Goal: Transaction & Acquisition: Purchase product/service

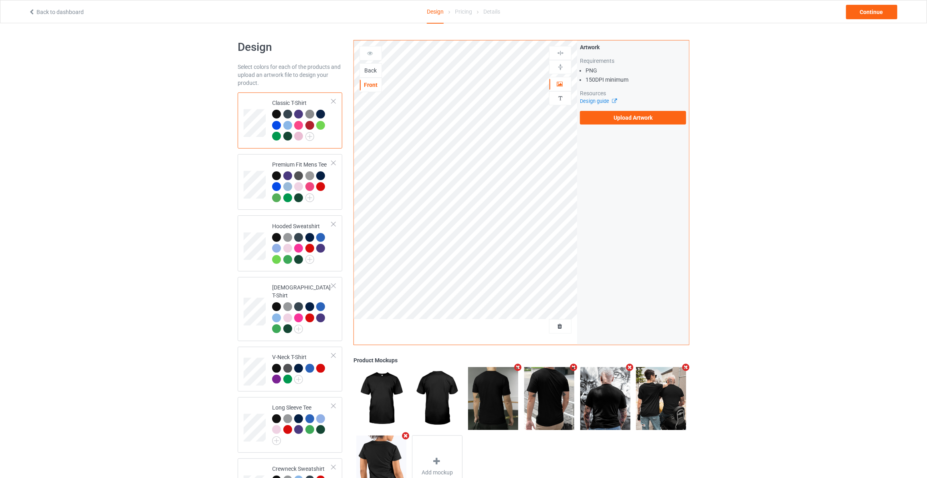
click at [373, 69] on div "Back" at bounding box center [371, 71] width 22 height 8
click at [628, 117] on label "Upload Artwork" at bounding box center [633, 118] width 106 height 14
click at [0, 0] on input "Upload Artwork" at bounding box center [0, 0] width 0 height 0
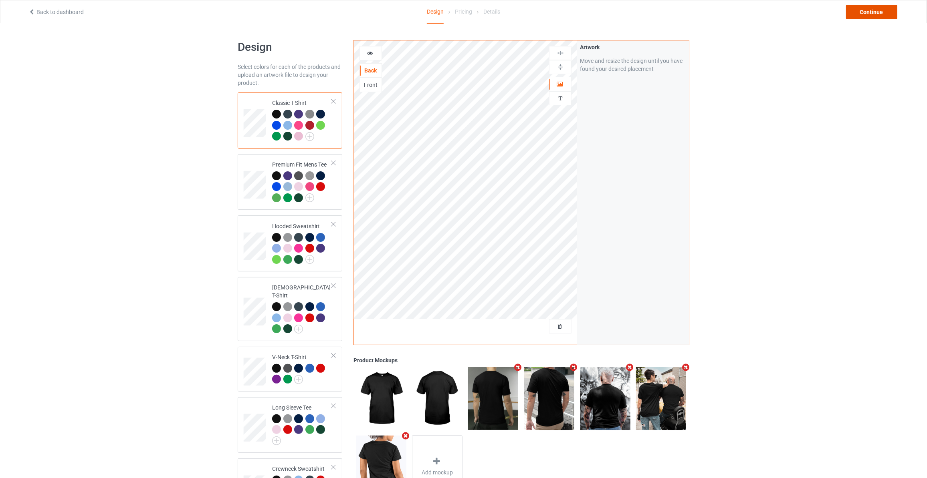
click at [889, 11] on div "Continue" at bounding box center [871, 12] width 51 height 14
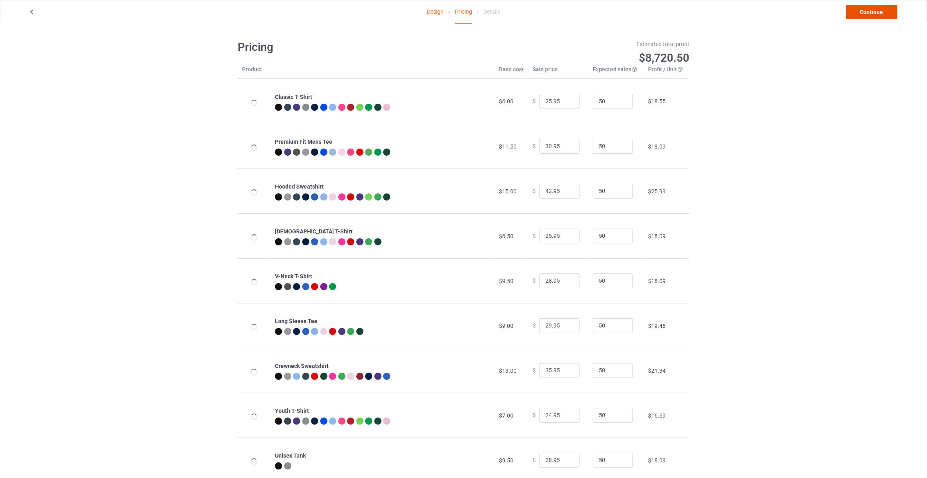
click at [889, 11] on link "Continue" at bounding box center [871, 12] width 51 height 14
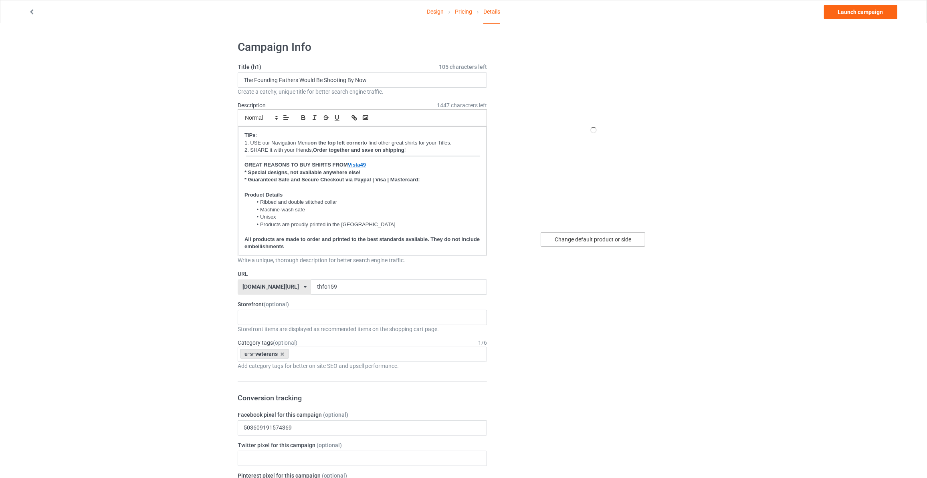
click at [608, 243] on div "Change default product or side" at bounding box center [593, 239] width 105 height 14
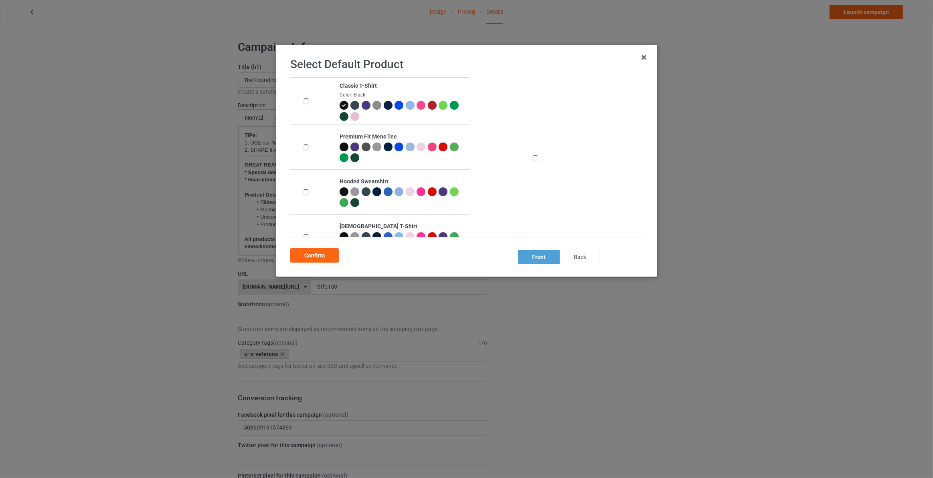
click at [582, 264] on div "back" at bounding box center [579, 257] width 40 height 14
click at [310, 256] on div "Confirm" at bounding box center [314, 255] width 48 height 14
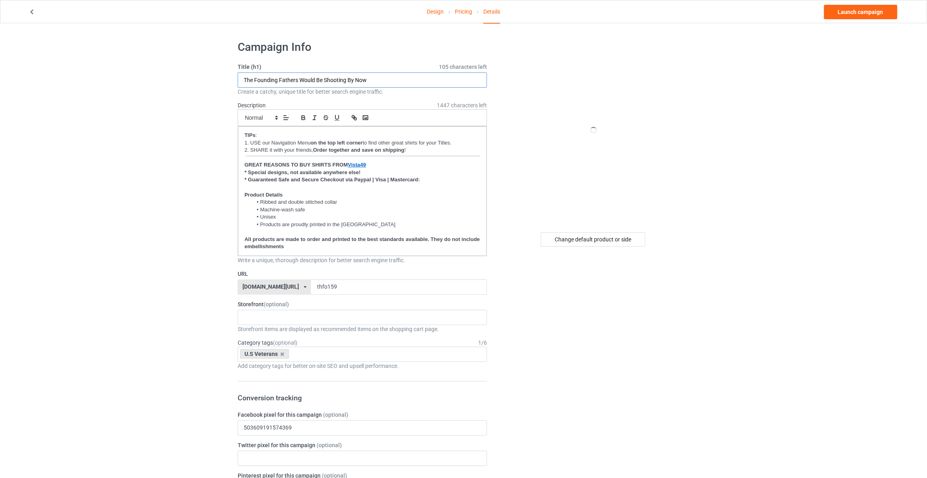
click at [326, 79] on input "The Founding Fathers Would Be Shooting By Now" at bounding box center [362, 80] width 249 height 15
type input "I Wish They'd Bring Back The Draft"
drag, startPoint x: 107, startPoint y: 216, endPoint x: 260, endPoint y: 251, distance: 157.0
click at [105, 219] on div "Design Pricing Details Launch campaign Campaign Info Title (h1) 116 characters …" at bounding box center [463, 424] width 927 height 803
drag, startPoint x: 347, startPoint y: 285, endPoint x: 39, endPoint y: 269, distance: 308.6
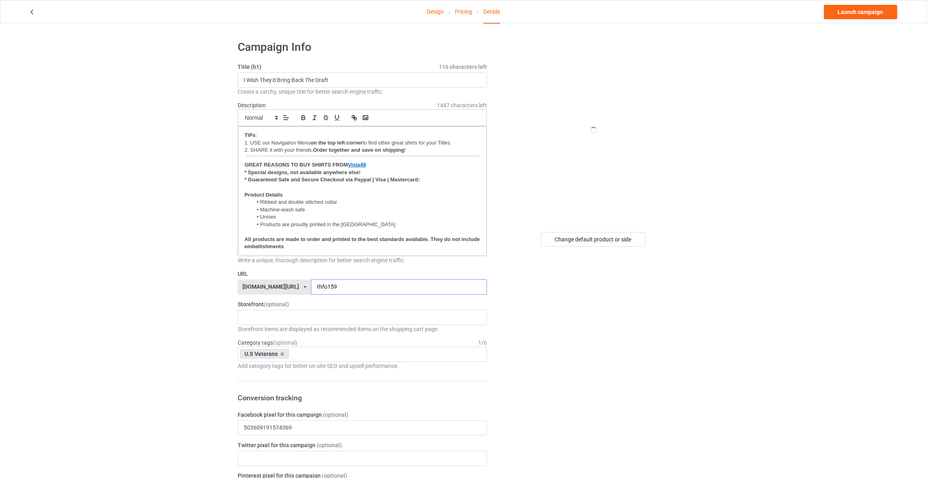
click at [54, 271] on div "Design Pricing Details Launch campaign Campaign Info Title (h1) 116 characters …" at bounding box center [463, 424] width 927 height 803
type input "iwi"
click at [39, 269] on div "Design Pricing Details Launch campaign Campaign Info Title (h1) 116 characters …" at bounding box center [463, 424] width 927 height 803
click at [268, 310] on div "Horses Books MAGA Dogs Family God Mechanic Firefighter Veteran's Dad Veteran Po…" at bounding box center [362, 317] width 249 height 15
type input "v"
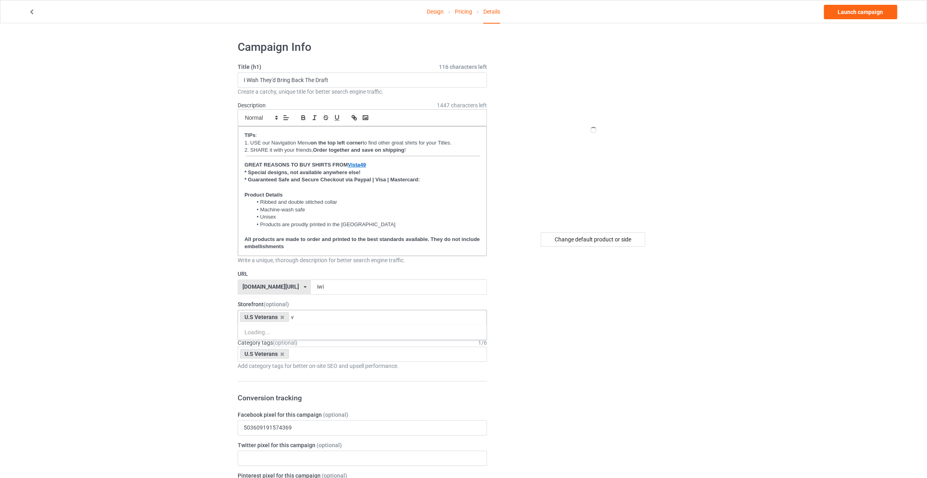
click at [268, 320] on div "U.S Veterans" at bounding box center [264, 318] width 49 height 10
click at [255, 315] on div "U.S Veterans" at bounding box center [264, 318] width 49 height 10
click at [173, 313] on div "Design Pricing Details Launch campaign Campaign Info Title (h1) 116 characters …" at bounding box center [463, 486] width 927 height 926
click at [311, 284] on input "iwi" at bounding box center [399, 287] width 176 height 15
type input "iwi169"
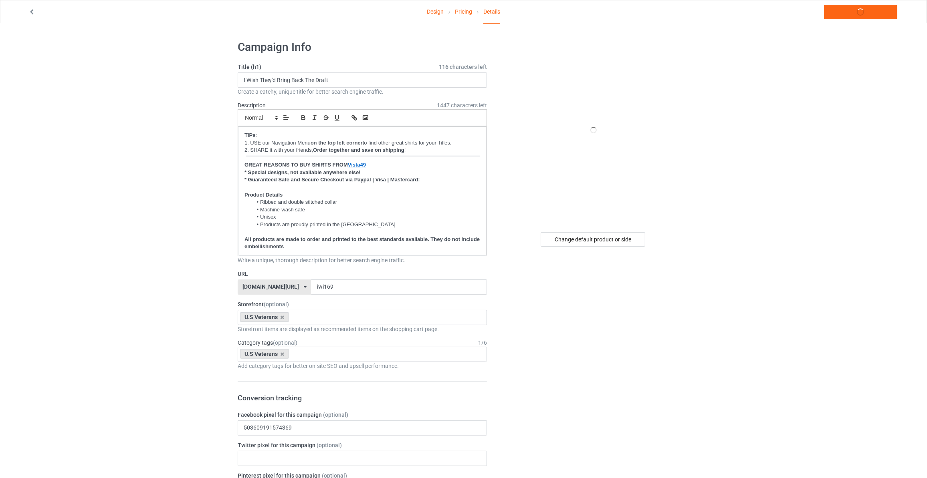
click at [93, 205] on div "Design Pricing Details Launch campaign Campaign Info Title (h1) 116 characters …" at bounding box center [463, 486] width 927 height 926
click at [460, 11] on link "Pricing" at bounding box center [463, 11] width 17 height 22
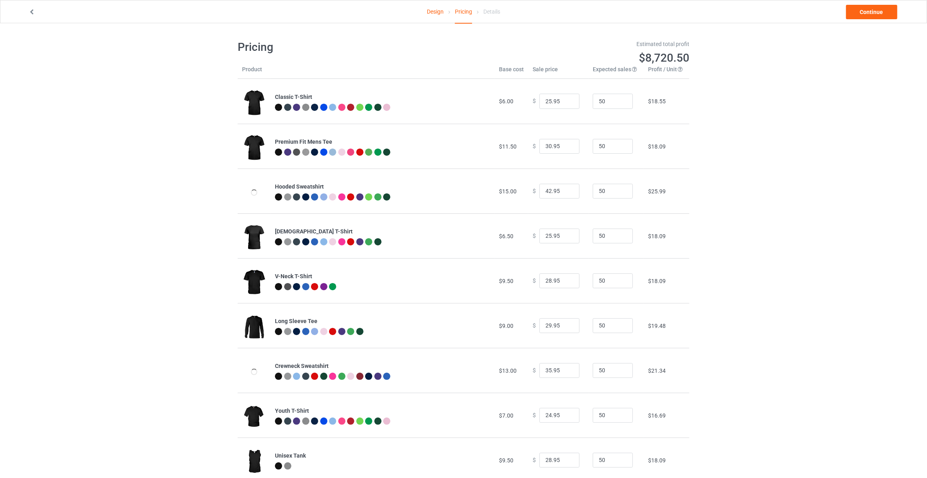
click at [438, 11] on link "Design" at bounding box center [435, 11] width 17 height 22
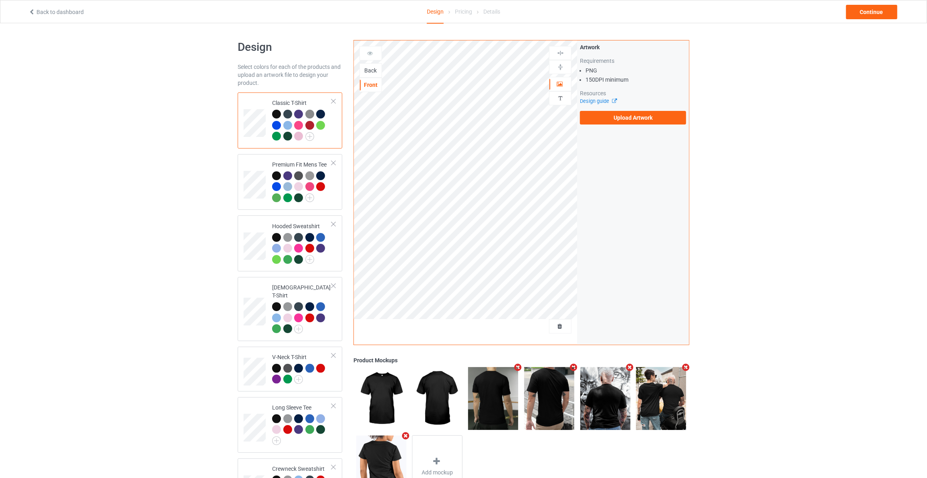
click at [366, 64] on div "Back" at bounding box center [370, 70] width 22 height 14
click at [369, 67] on div "Back" at bounding box center [371, 71] width 22 height 8
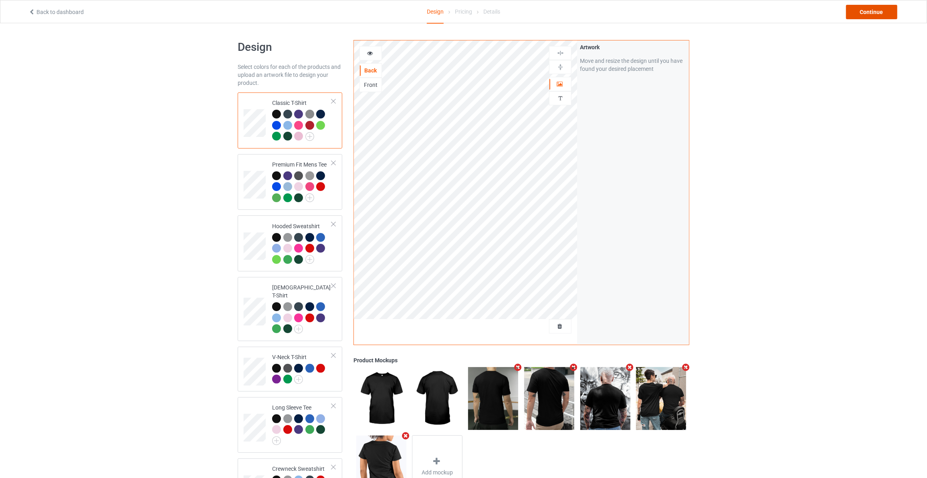
click at [885, 12] on div "Continue" at bounding box center [871, 12] width 51 height 14
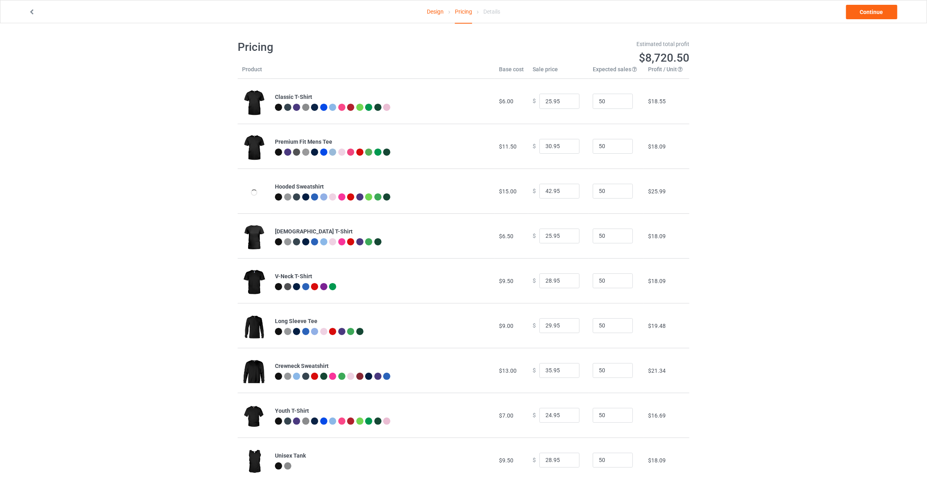
click at [885, 12] on link "Continue" at bounding box center [871, 12] width 51 height 14
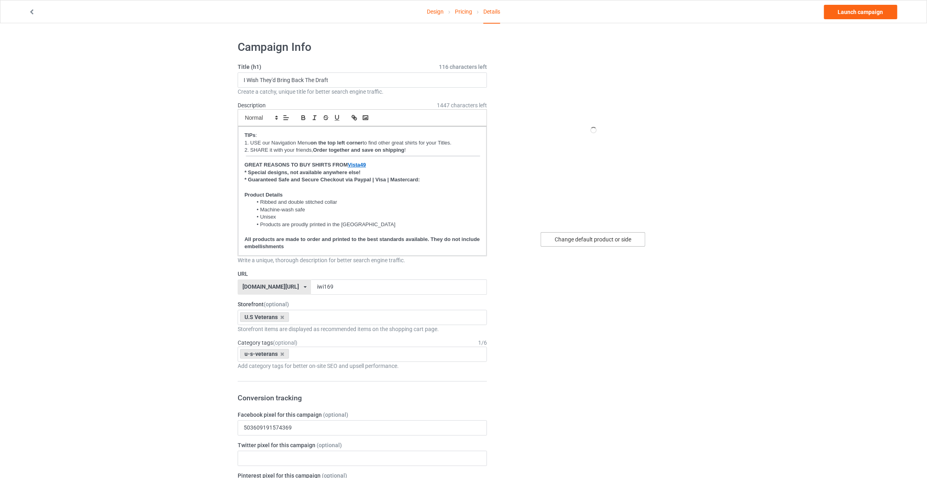
click at [612, 238] on div "Change default product or side" at bounding box center [593, 239] width 105 height 14
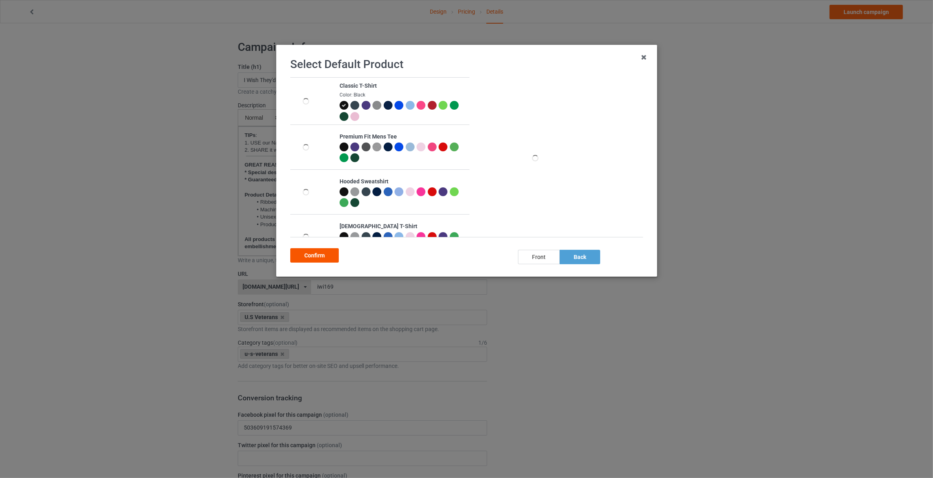
click at [315, 258] on div "Confirm" at bounding box center [314, 255] width 48 height 14
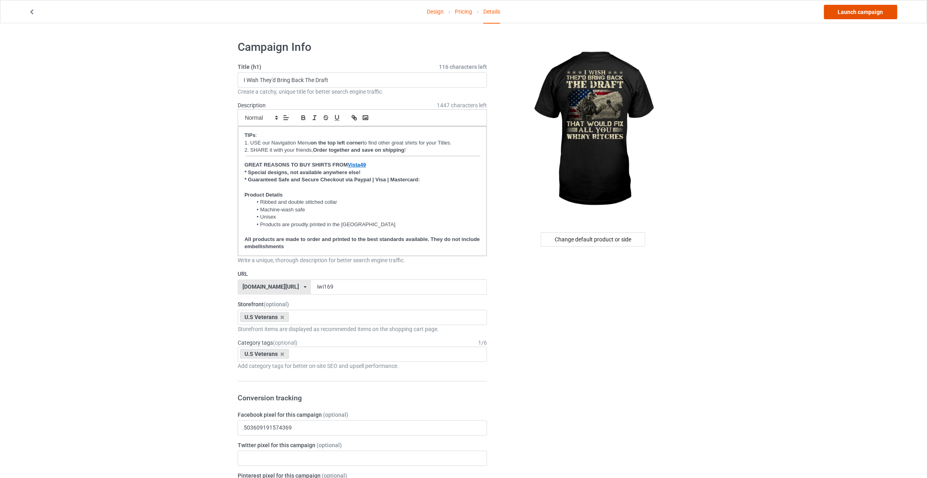
click at [860, 8] on link "Launch campaign" at bounding box center [860, 12] width 73 height 14
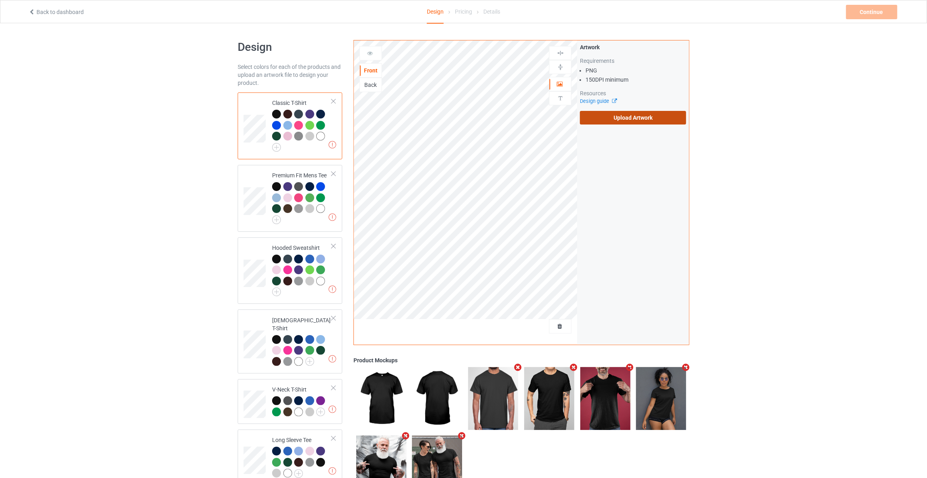
click at [623, 117] on label "Upload Artwork" at bounding box center [633, 118] width 106 height 14
click at [0, 0] on input "Upload Artwork" at bounding box center [0, 0] width 0 height 0
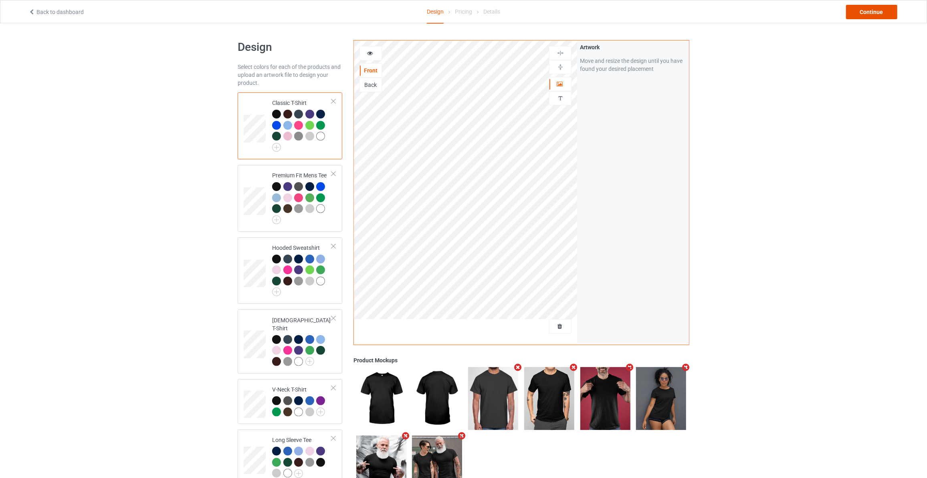
click at [858, 16] on div "Continue" at bounding box center [871, 12] width 51 height 14
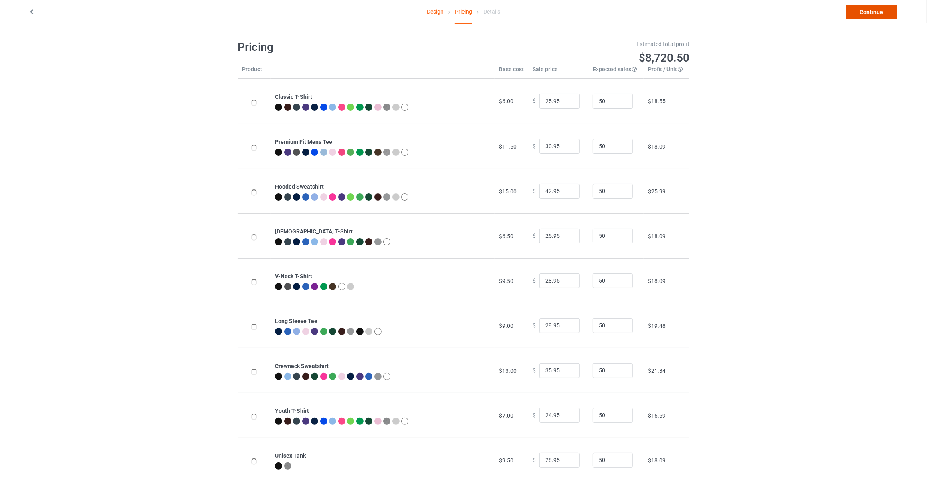
click at [868, 14] on link "Continue" at bounding box center [871, 12] width 51 height 14
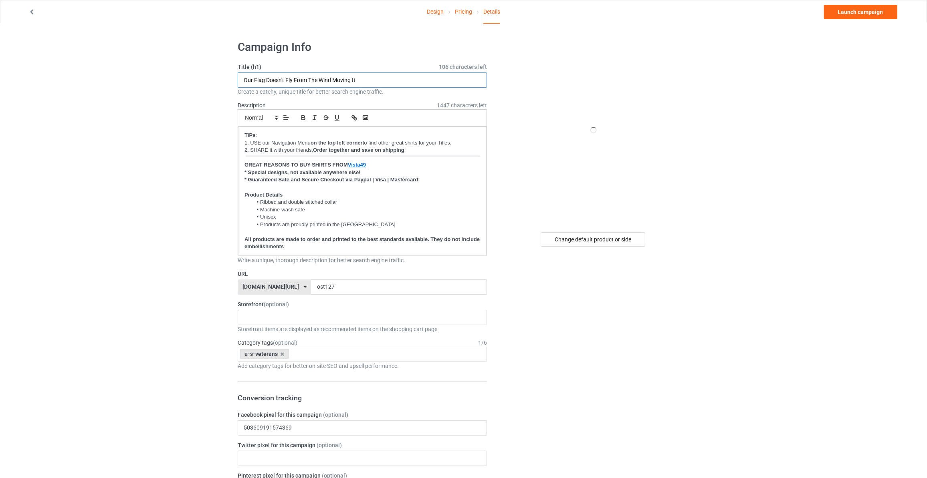
click at [305, 81] on input "Our Flag Doesn't Fly From The Wind Moving It" at bounding box center [362, 80] width 249 height 15
type input "I May Not Have A PhD But I Do Have A DD-214"
click at [95, 168] on div "Design Pricing Details Launch campaign Campaign Info Title (h1) 107 characters …" at bounding box center [463, 424] width 927 height 803
click at [137, 267] on div "Design Pricing Details Launch campaign Campaign Info Title (h1) 107 characters …" at bounding box center [463, 424] width 927 height 803
drag, startPoint x: 337, startPoint y: 289, endPoint x: 109, endPoint y: 267, distance: 229.5
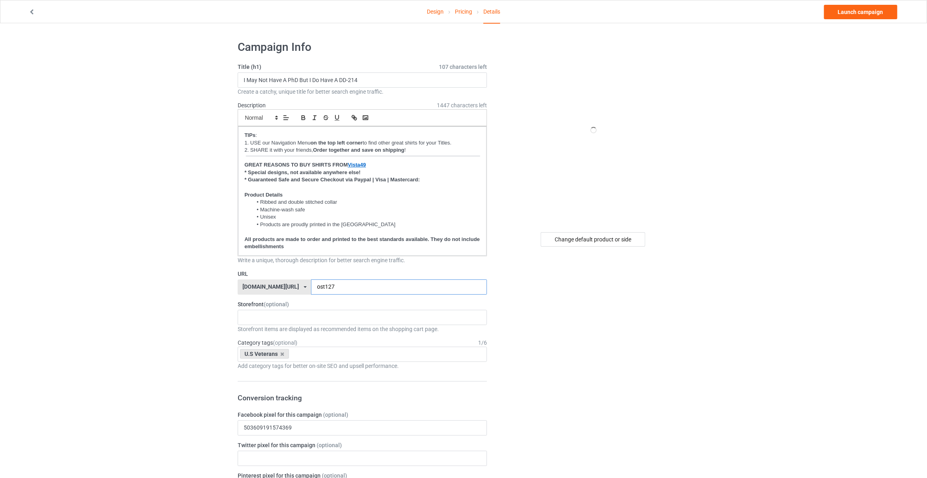
click at [114, 271] on div "Design Pricing Details Launch campaign Campaign Info Title (h1) 107 characters …" at bounding box center [463, 424] width 927 height 803
type input "ima169"
click at [436, 17] on link "Design" at bounding box center [435, 11] width 17 height 22
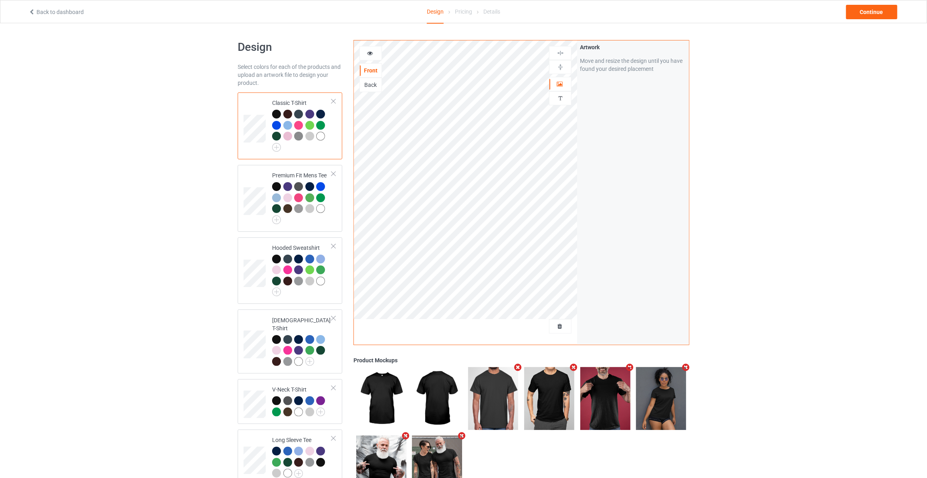
click at [372, 87] on div "Back" at bounding box center [371, 85] width 22 height 8
click at [372, 71] on div "Front" at bounding box center [371, 71] width 22 height 8
click at [878, 13] on div "Continue" at bounding box center [871, 12] width 51 height 14
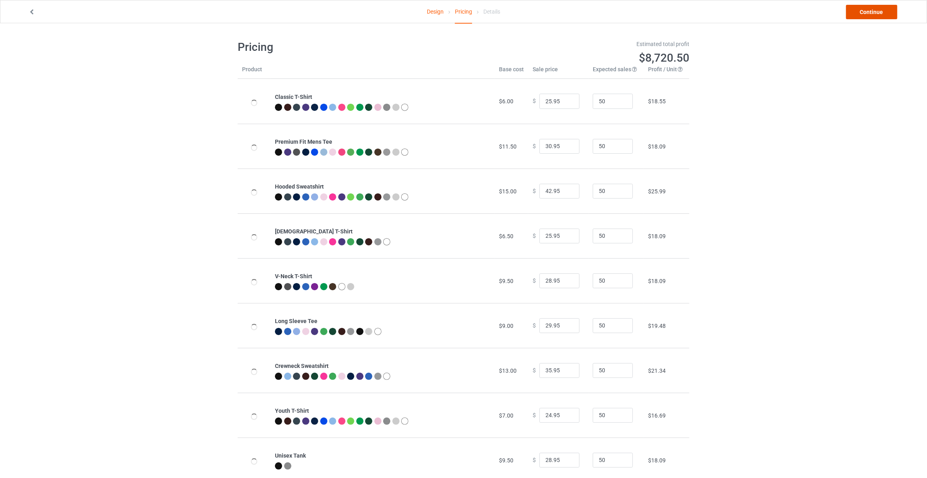
click at [878, 13] on link "Continue" at bounding box center [871, 12] width 51 height 14
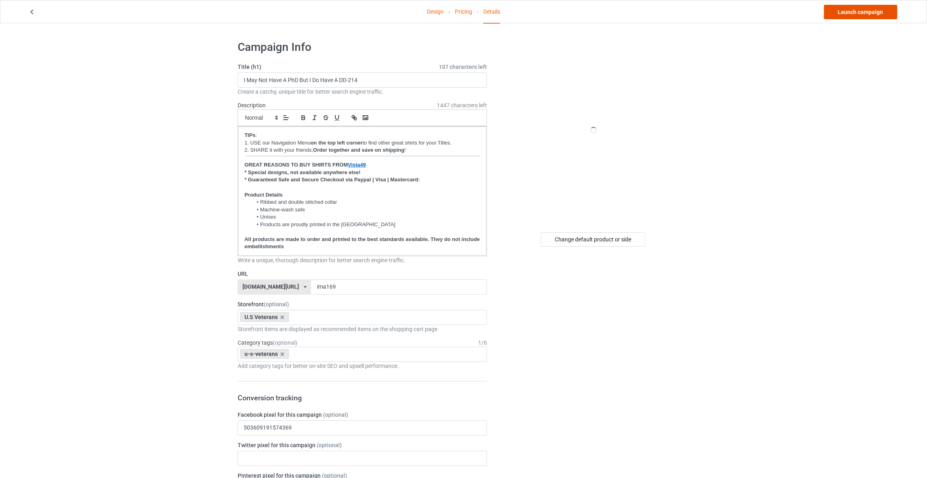
click at [850, 13] on link "Launch campaign" at bounding box center [860, 12] width 73 height 14
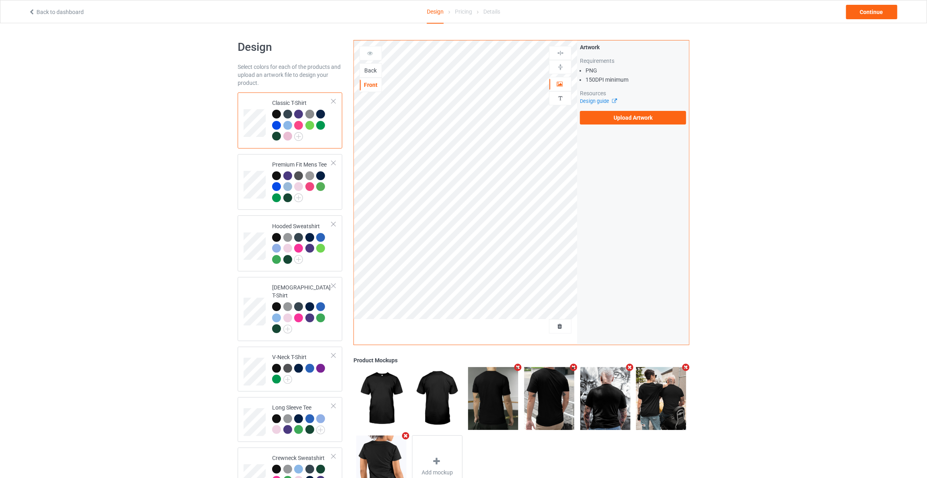
click at [364, 71] on div "Back" at bounding box center [371, 71] width 22 height 8
click at [628, 120] on label "Upload Artwork" at bounding box center [633, 118] width 106 height 14
click at [0, 0] on input "Upload Artwork" at bounding box center [0, 0] width 0 height 0
click at [863, 20] on div "Back to dashboard Design Pricing Details Continue" at bounding box center [463, 11] width 881 height 22
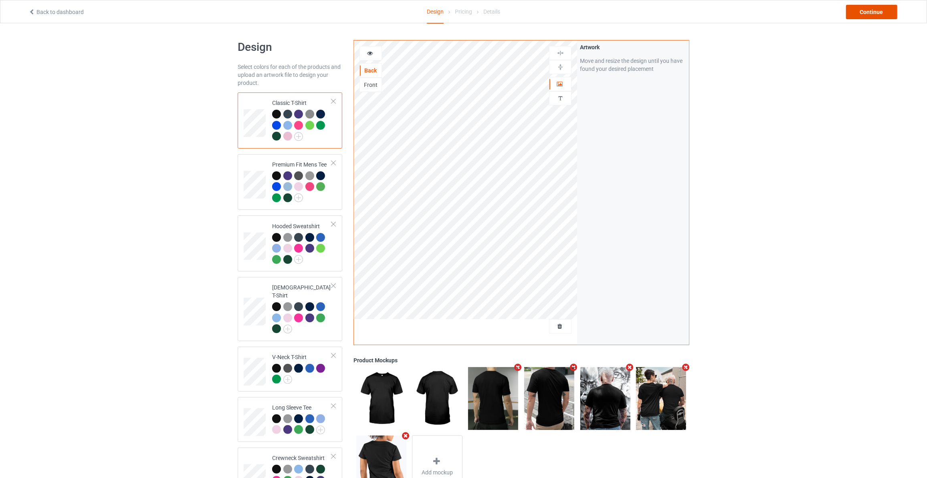
click at [872, 12] on div "Continue" at bounding box center [871, 12] width 51 height 14
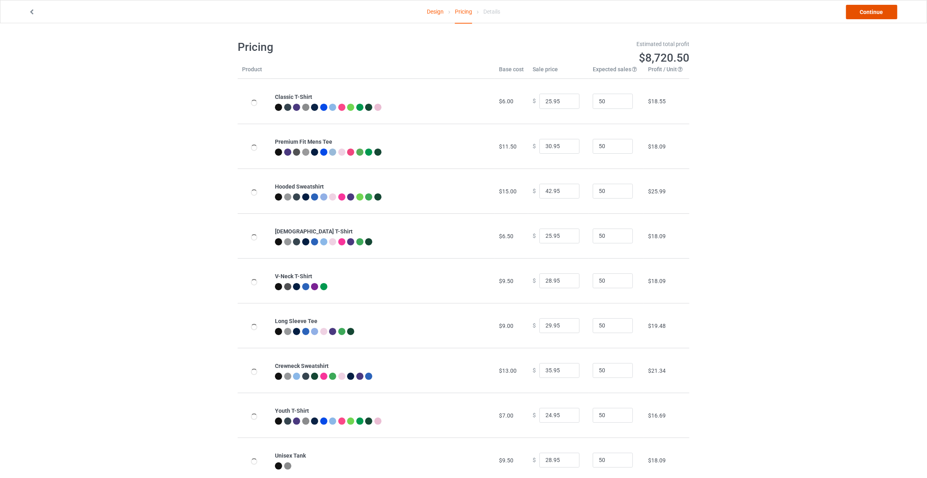
click at [872, 12] on link "Continue" at bounding box center [871, 12] width 51 height 14
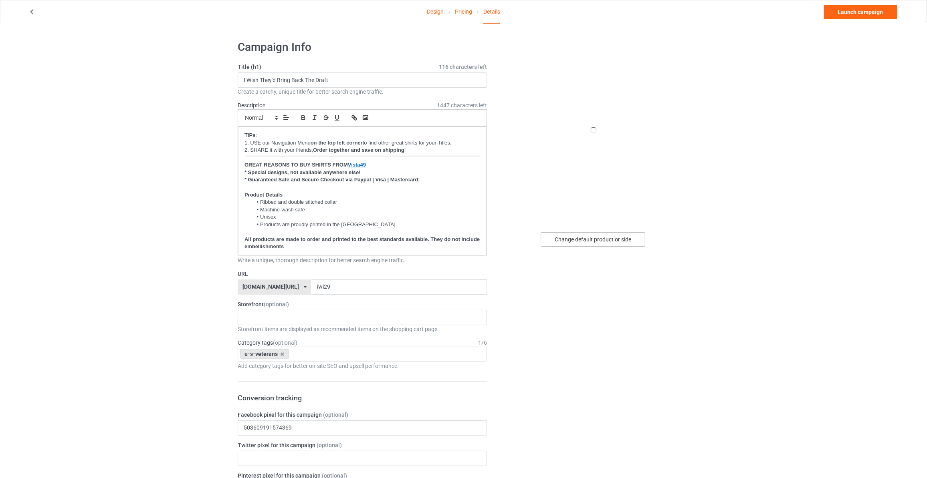
click at [593, 240] on div "Change default product or side" at bounding box center [593, 239] width 105 height 14
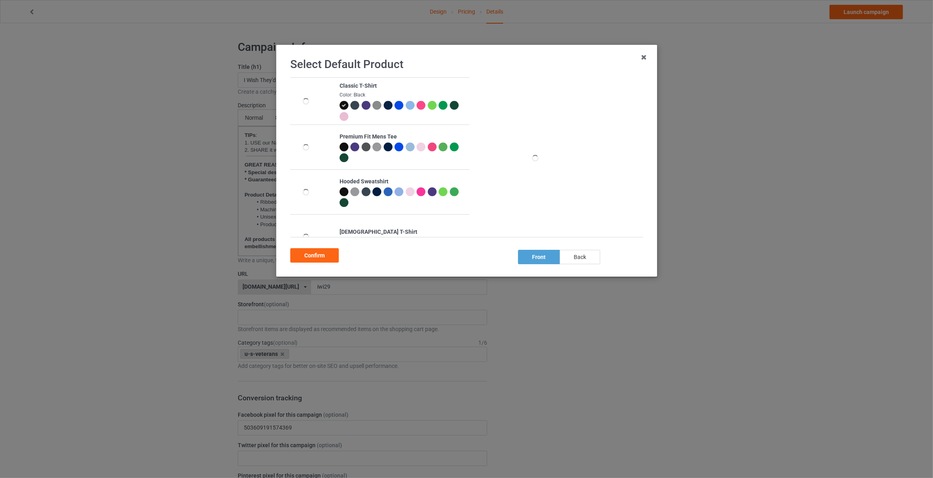
click at [578, 256] on div "back" at bounding box center [579, 257] width 40 height 14
click at [298, 252] on div "Confirm" at bounding box center [314, 255] width 48 height 14
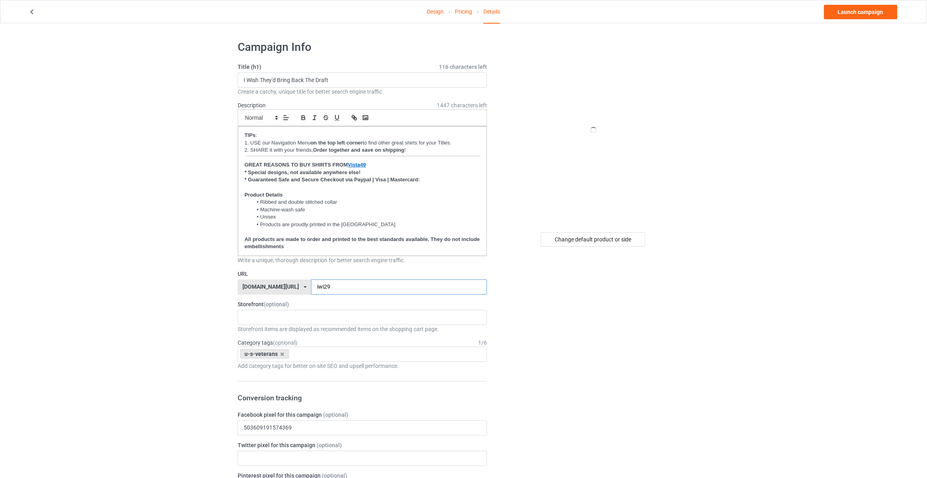
drag, startPoint x: 326, startPoint y: 285, endPoint x: 109, endPoint y: 285, distance: 216.4
click at [115, 285] on div "Design Pricing Details Launch campaign Campaign Info Title (h1) 116 characters …" at bounding box center [463, 424] width 927 height 803
type input "iwis169"
click at [869, 14] on link "Launch campaign" at bounding box center [860, 12] width 73 height 14
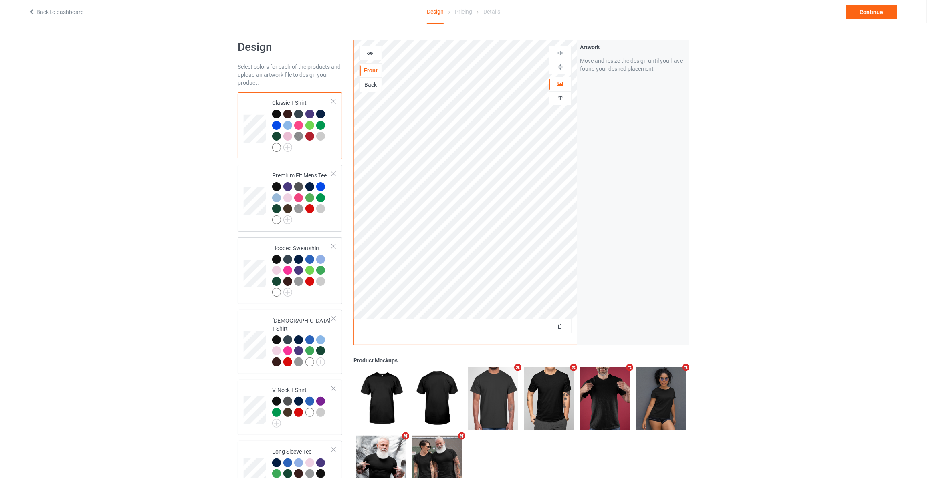
click at [375, 85] on div "Back" at bounding box center [371, 85] width 22 height 8
click at [371, 73] on div "Front" at bounding box center [371, 71] width 22 height 8
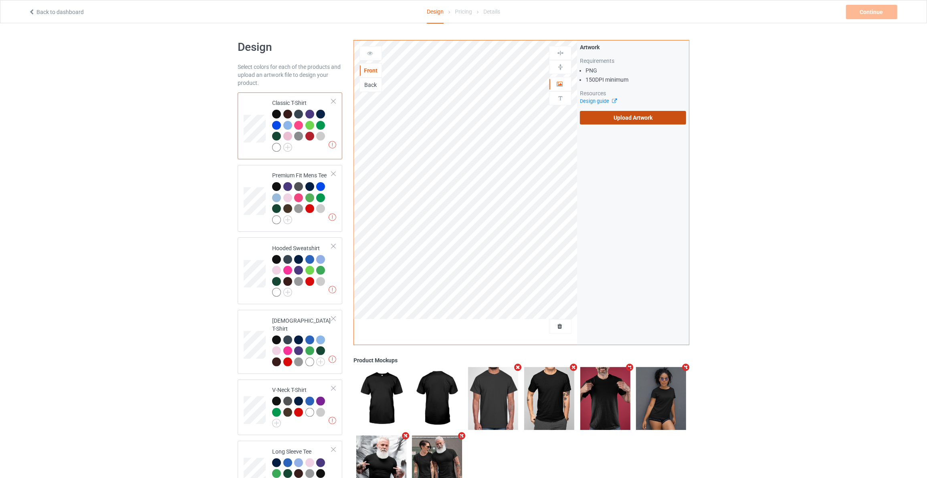
click at [628, 120] on label "Upload Artwork" at bounding box center [633, 118] width 106 height 14
click at [0, 0] on input "Upload Artwork" at bounding box center [0, 0] width 0 height 0
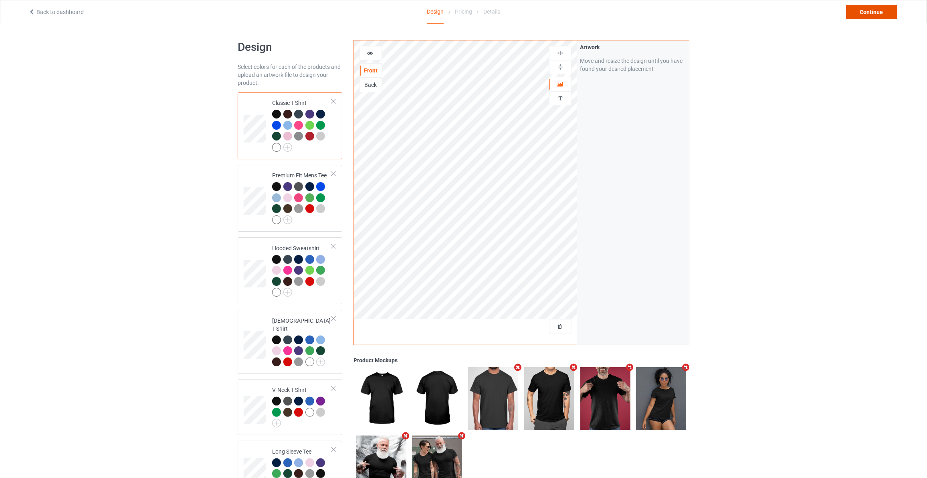
click at [865, 9] on div "Continue" at bounding box center [871, 12] width 51 height 14
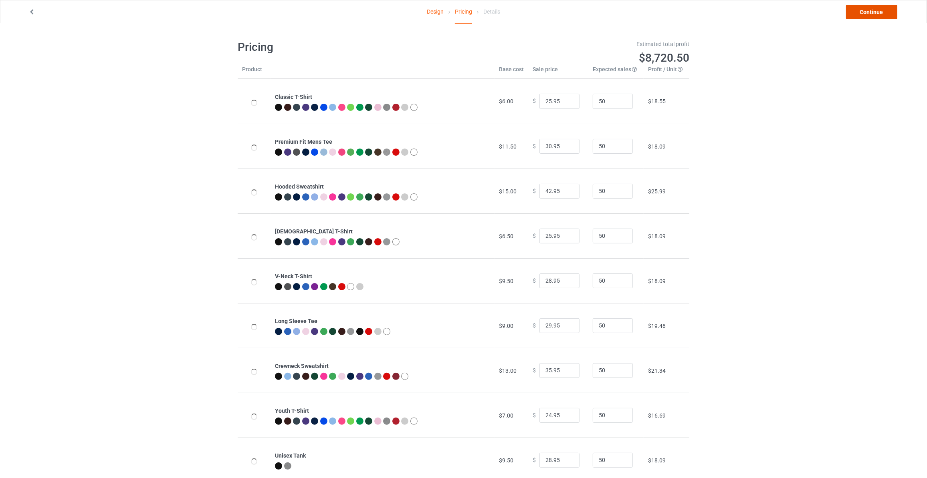
click at [865, 9] on link "Continue" at bounding box center [871, 12] width 51 height 14
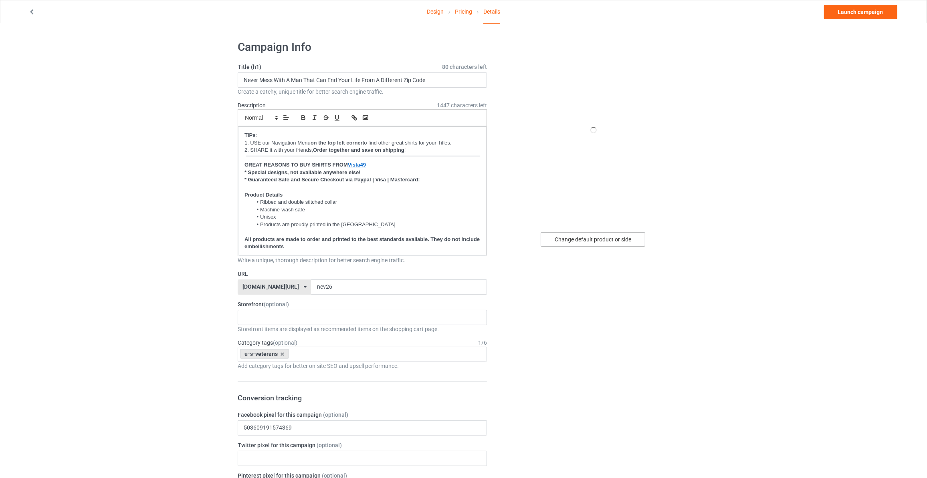
click at [576, 239] on div "Change default product or side" at bounding box center [593, 239] width 105 height 14
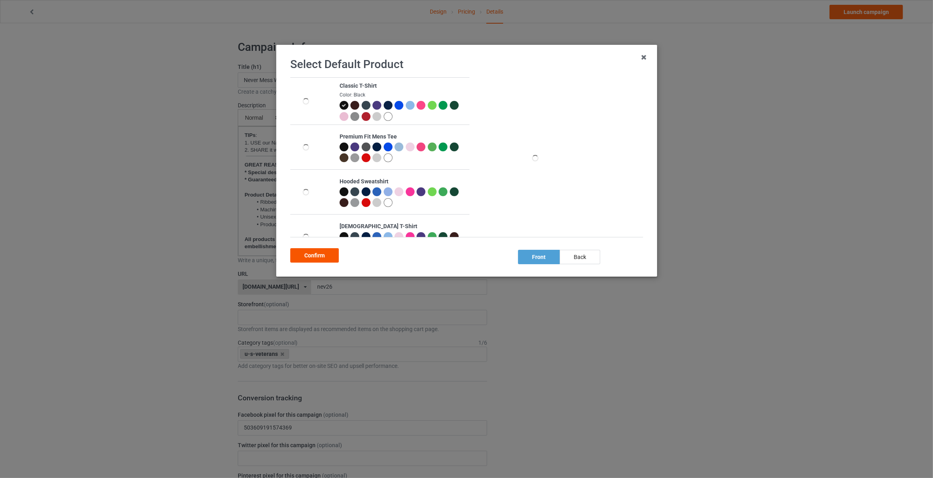
click at [306, 251] on div "Confirm" at bounding box center [314, 255] width 48 height 14
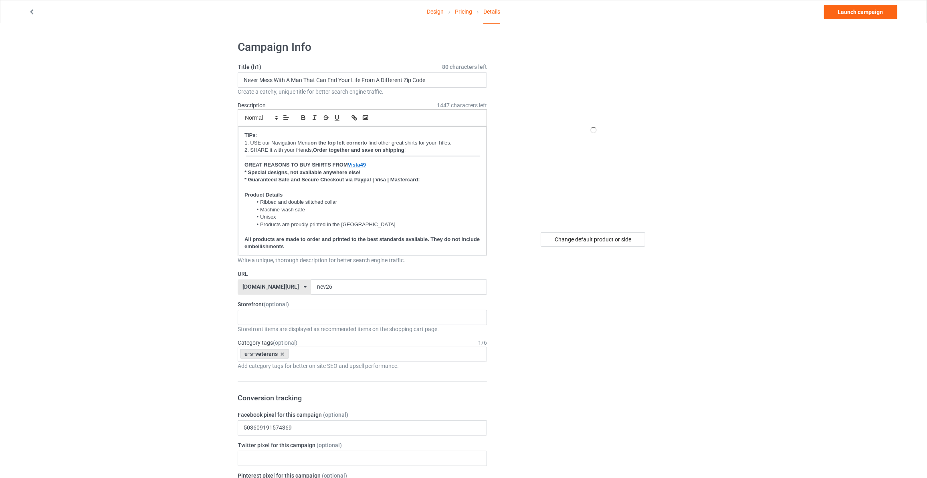
click at [434, 10] on link "Design" at bounding box center [435, 11] width 17 height 22
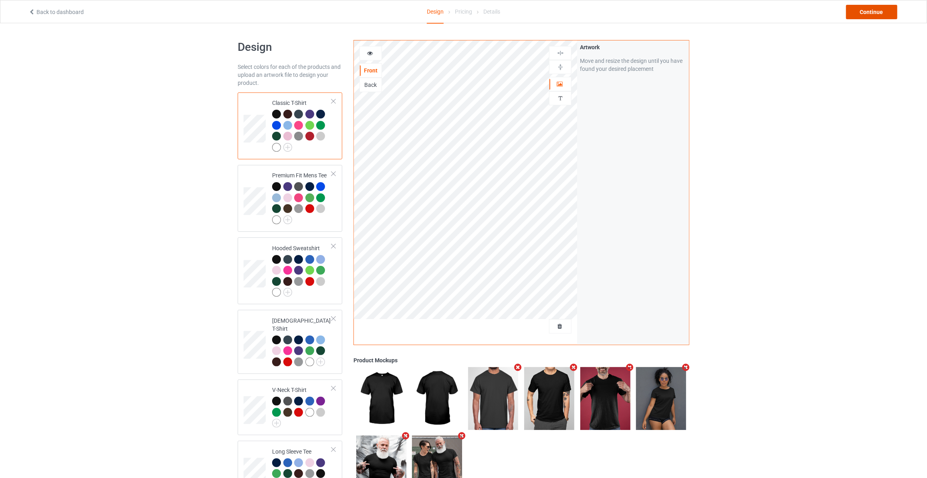
click at [880, 16] on div "Continue" at bounding box center [871, 12] width 51 height 14
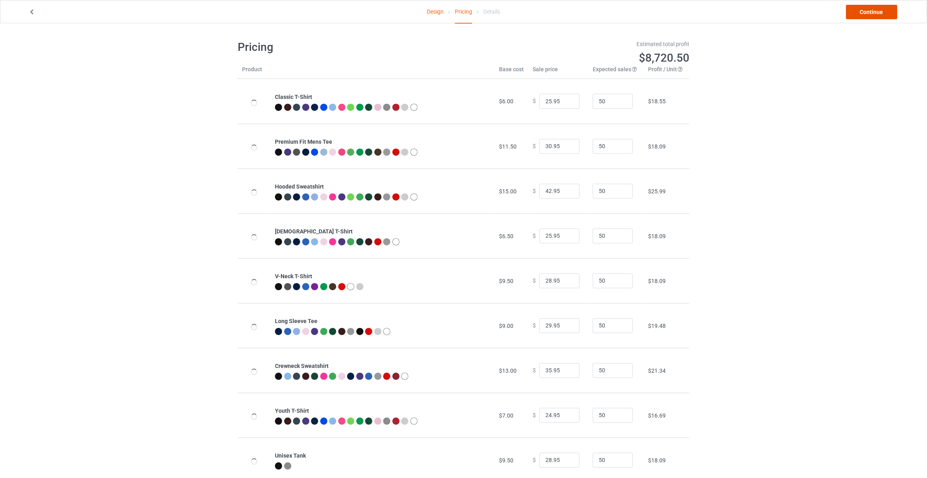
click at [880, 16] on link "Continue" at bounding box center [871, 12] width 51 height 14
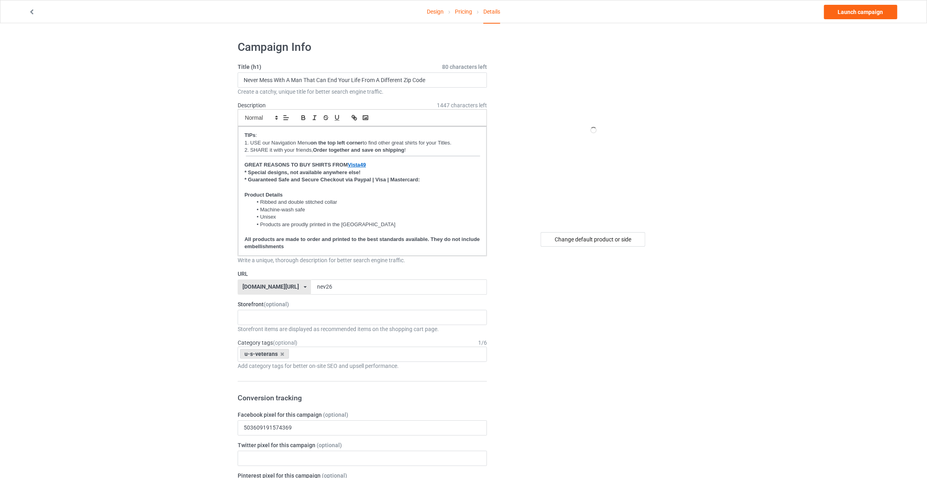
click at [357, 71] on div "Title (h1) 80 characters left Never Mess With A Man That Can End Your Life From…" at bounding box center [362, 79] width 249 height 33
click at [358, 79] on input "Never Mess With A Man That Can End Your Life From A Different Zip Code" at bounding box center [362, 80] width 249 height 15
paste input "I Wish They'd Bring Back The Draft"
type input "I Wish They'd Bring Back The Draft"
click at [145, 148] on div "Design Pricing Details Launch campaign Campaign Info Title (h1) 116 characters …" at bounding box center [463, 424] width 927 height 803
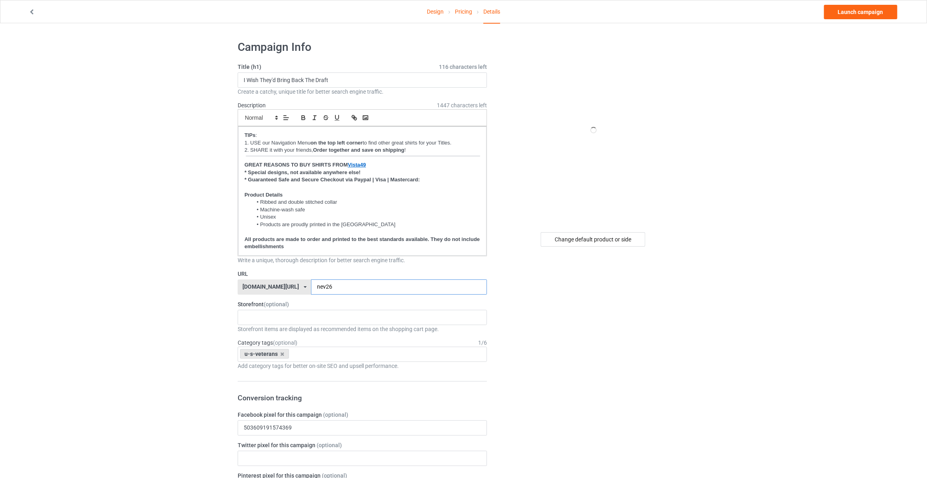
drag, startPoint x: 330, startPoint y: 287, endPoint x: 88, endPoint y: 251, distance: 244.7
click at [97, 252] on div "Design Pricing Details Launch campaign Campaign Info Title (h1) 116 characters …" at bounding box center [463, 424] width 927 height 803
click at [311, 286] on input "iwit169" at bounding box center [399, 287] width 176 height 15
type input "iwirt169"
click at [845, 14] on link "Launch campaign" at bounding box center [860, 12] width 73 height 14
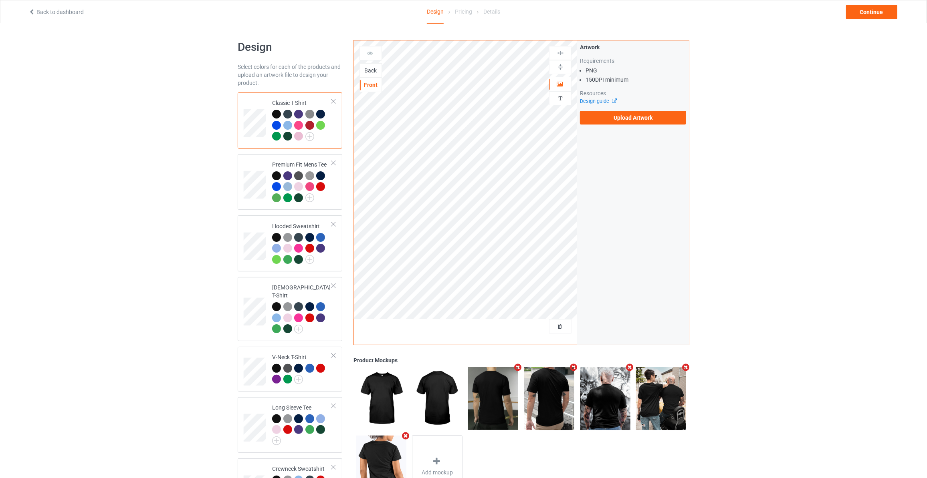
click at [367, 68] on div "Back" at bounding box center [371, 71] width 22 height 8
click at [612, 114] on label "Upload Artwork" at bounding box center [633, 118] width 106 height 14
click at [0, 0] on input "Upload Artwork" at bounding box center [0, 0] width 0 height 0
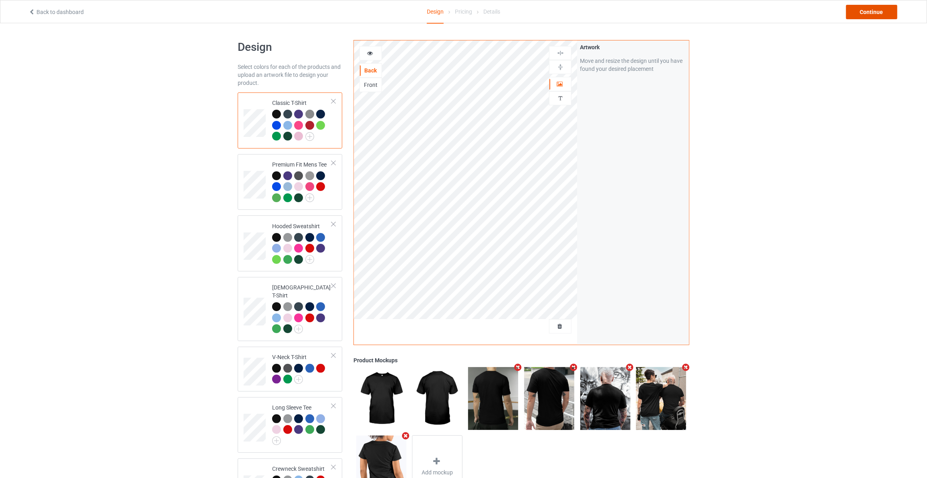
click at [875, 7] on div "Continue" at bounding box center [871, 12] width 51 height 14
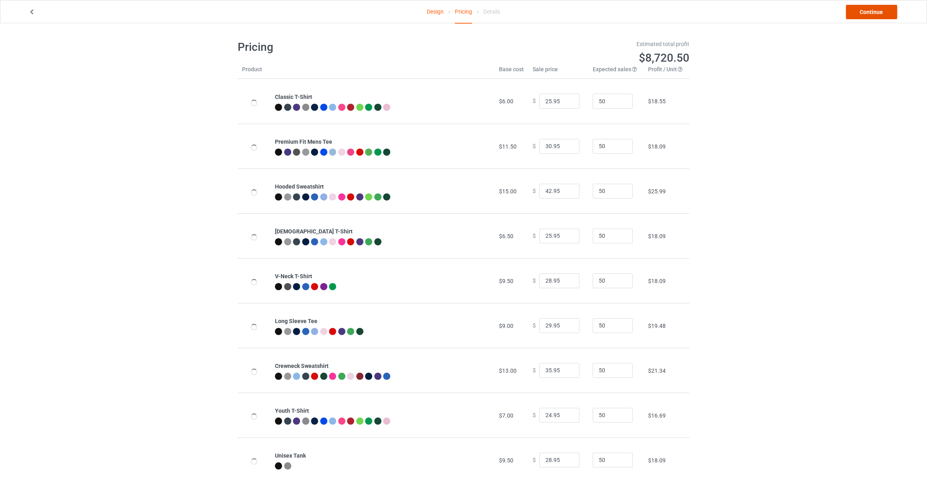
click at [875, 7] on link "Continue" at bounding box center [871, 12] width 51 height 14
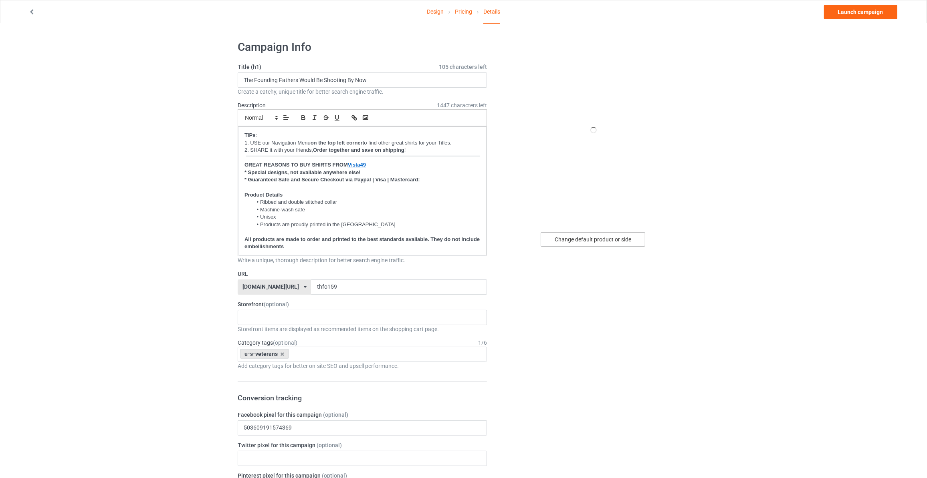
click at [579, 240] on div "Change default product or side" at bounding box center [593, 239] width 105 height 14
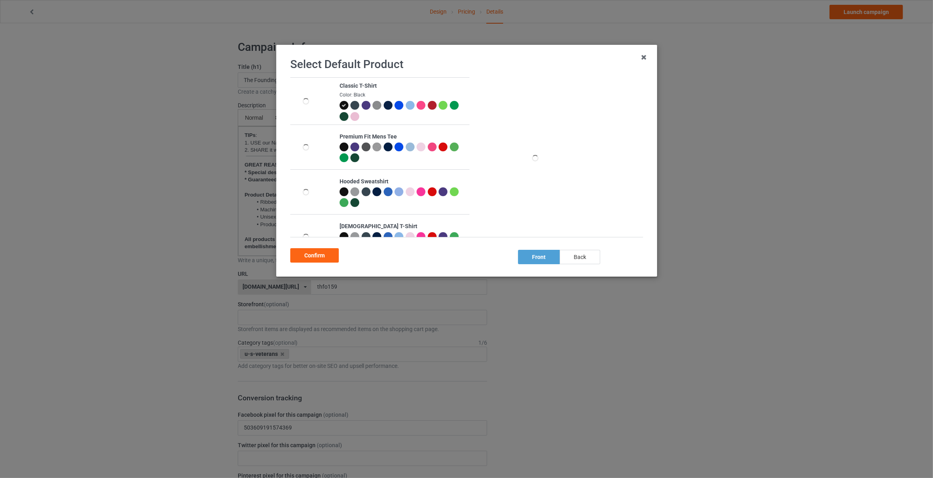
click at [573, 260] on div "back" at bounding box center [579, 257] width 40 height 14
click at [307, 248] on div "Confirm" at bounding box center [314, 255] width 48 height 14
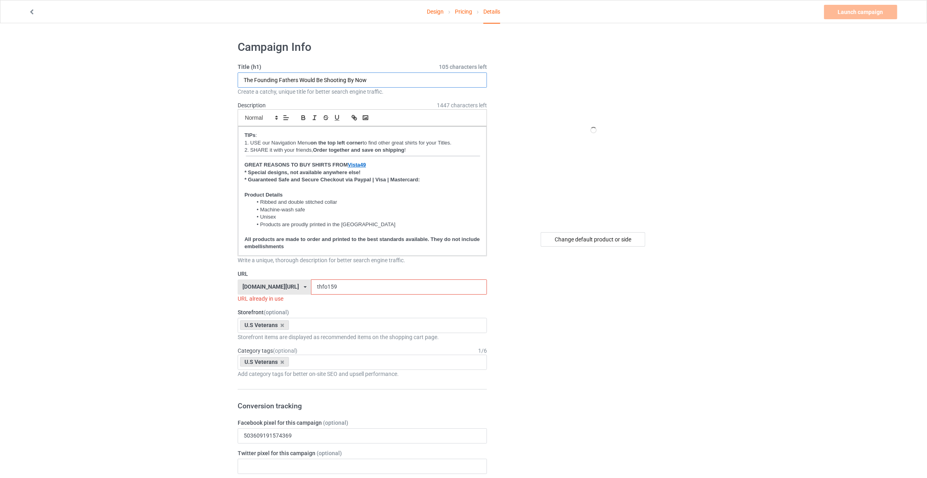
click at [407, 83] on input "The Founding Fathers Would Be Shooting By Now" at bounding box center [362, 80] width 249 height 15
type input "Legal Gun Owners Have Over 200M Guns"
drag, startPoint x: 330, startPoint y: 287, endPoint x: 135, endPoint y: 279, distance: 195.0
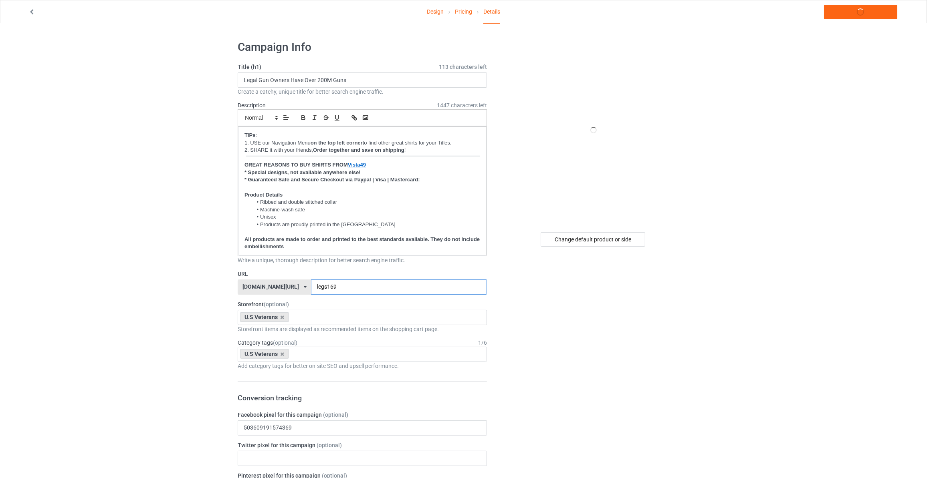
type input "legs169"
click at [369, 77] on input "Legal Gun Owners Have Over 200M Guns" at bounding box center [362, 80] width 249 height 15
click at [858, 16] on link "Launch campaign" at bounding box center [860, 12] width 73 height 14
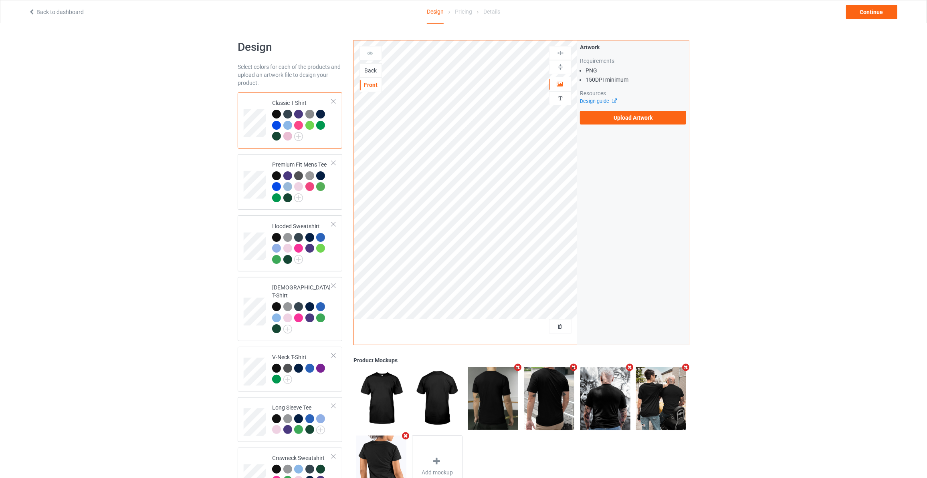
click at [369, 77] on div "Back" at bounding box center [370, 70] width 22 height 14
click at [371, 67] on div "Back" at bounding box center [371, 71] width 22 height 8
click at [625, 115] on label "Upload Artwork" at bounding box center [633, 118] width 106 height 14
click at [0, 0] on input "Upload Artwork" at bounding box center [0, 0] width 0 height 0
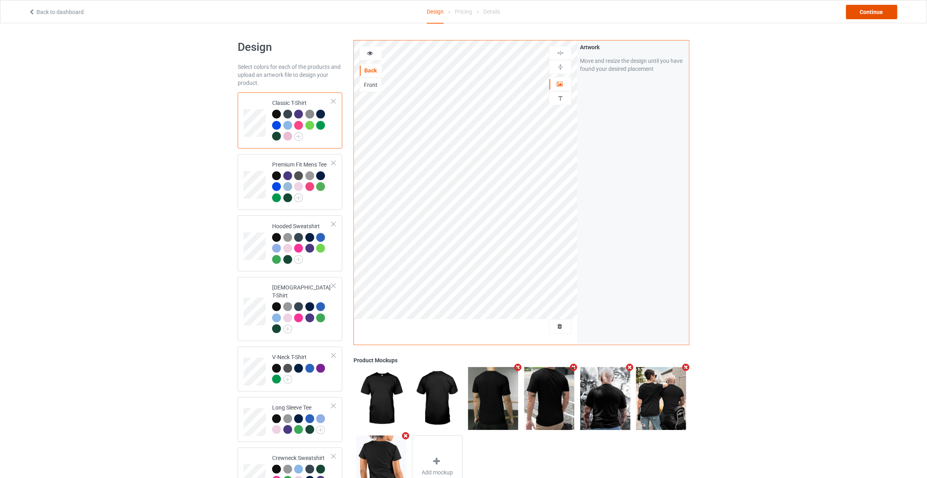
click at [876, 17] on div "Continue" at bounding box center [871, 12] width 51 height 14
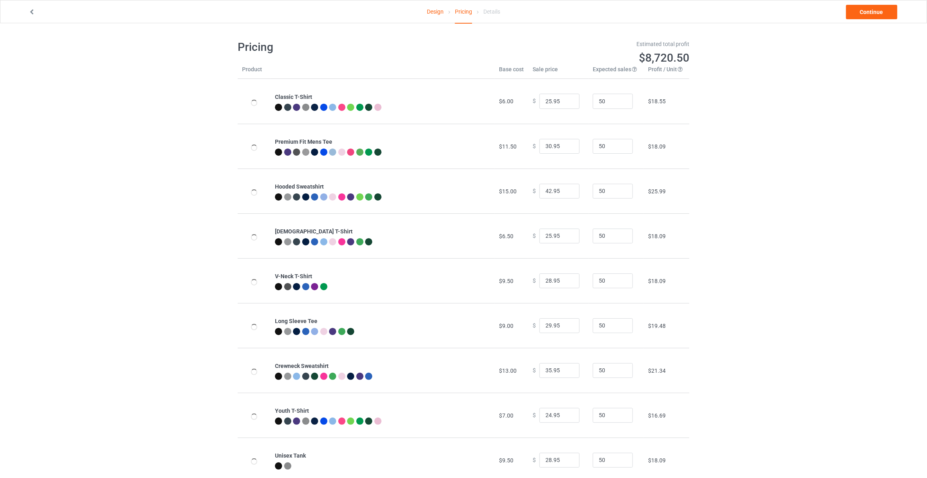
click at [876, 17] on link "Continue" at bounding box center [871, 12] width 51 height 14
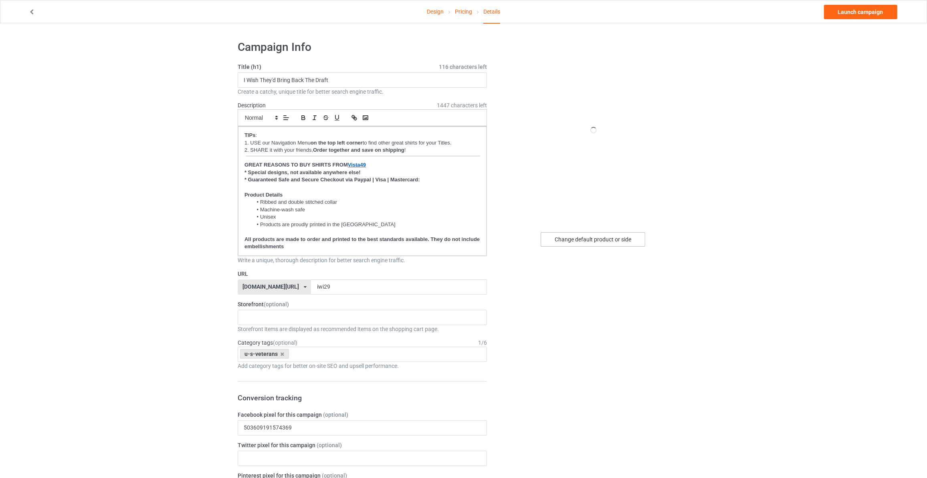
click at [599, 240] on div "Change default product or side" at bounding box center [593, 239] width 105 height 14
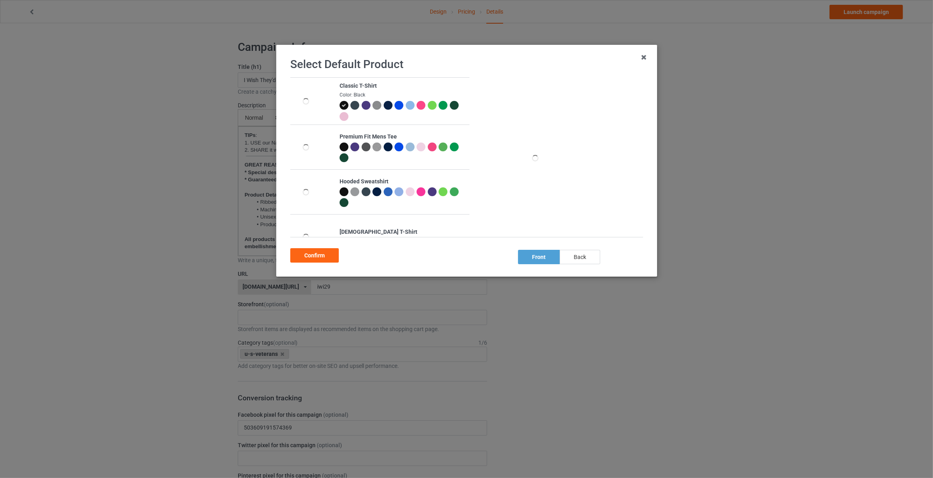
click at [589, 260] on div "back" at bounding box center [579, 257] width 40 height 14
click at [321, 255] on div "Confirm" at bounding box center [314, 255] width 48 height 14
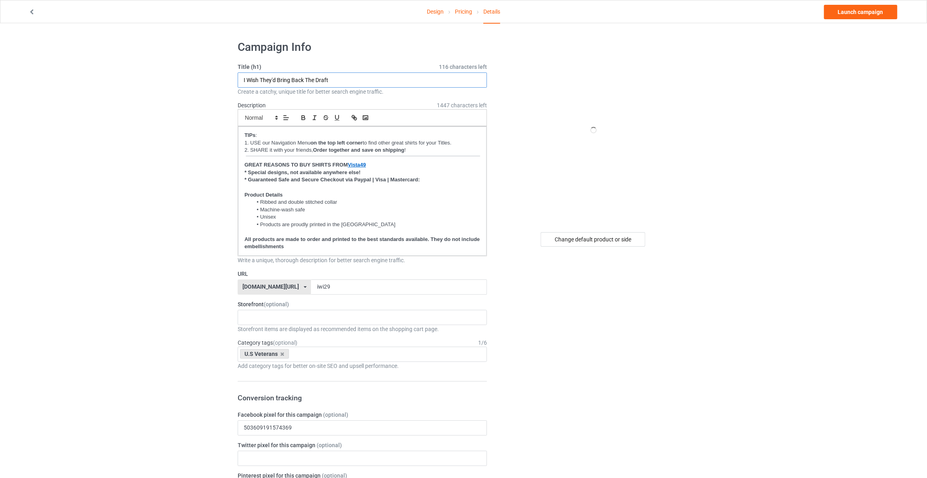
click at [368, 79] on input "I Wish They'd Bring Back The Draft" at bounding box center [362, 80] width 249 height 15
paste input "May Not Have A PhD But I Do Have A DD-214"
type input "I May Not Have A PhD But I Do Have A DD-214"
drag, startPoint x: 328, startPoint y: 286, endPoint x: 43, endPoint y: 261, distance: 286.0
click at [45, 262] on div "Design Pricing Details Launch campaign Campaign Info Title (h1) 107 characters …" at bounding box center [463, 424] width 927 height 803
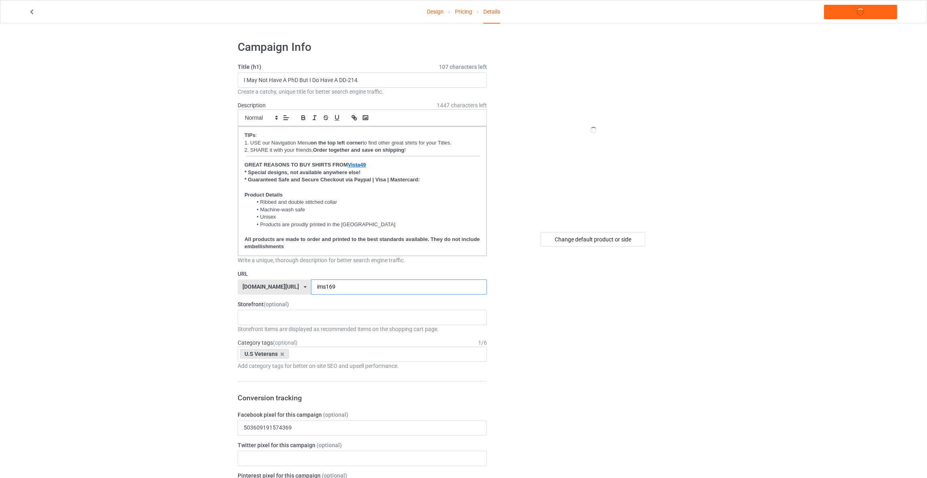
type input "ims169"
click at [850, 8] on link "Launch campaign" at bounding box center [860, 12] width 73 height 14
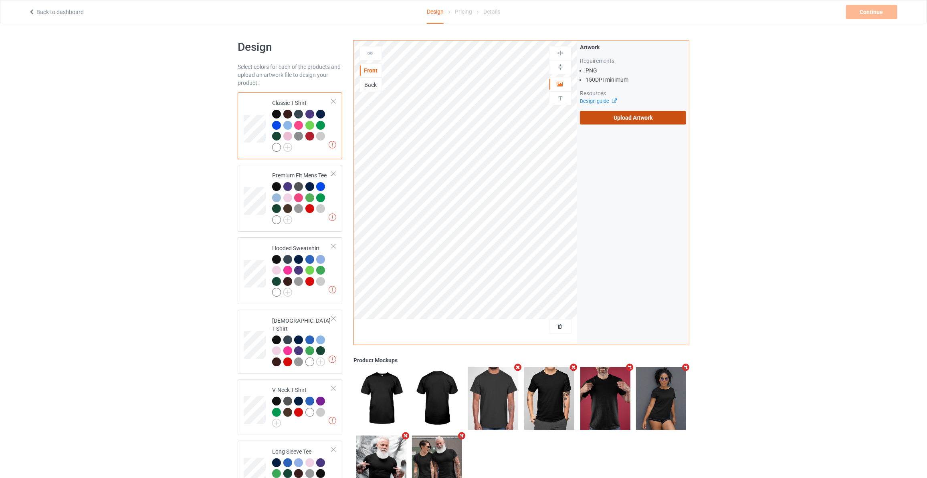
click at [606, 121] on label "Upload Artwork" at bounding box center [633, 118] width 106 height 14
click at [0, 0] on input "Upload Artwork" at bounding box center [0, 0] width 0 height 0
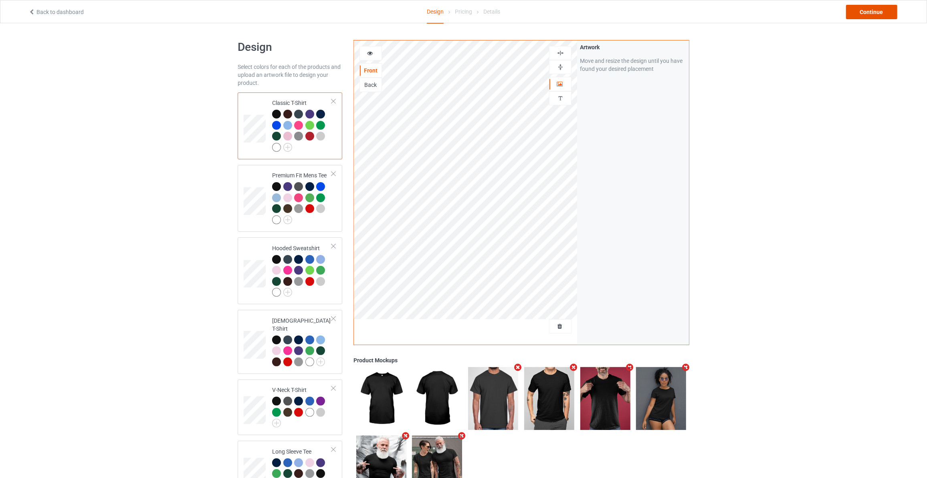
click at [883, 9] on div "Continue" at bounding box center [871, 12] width 51 height 14
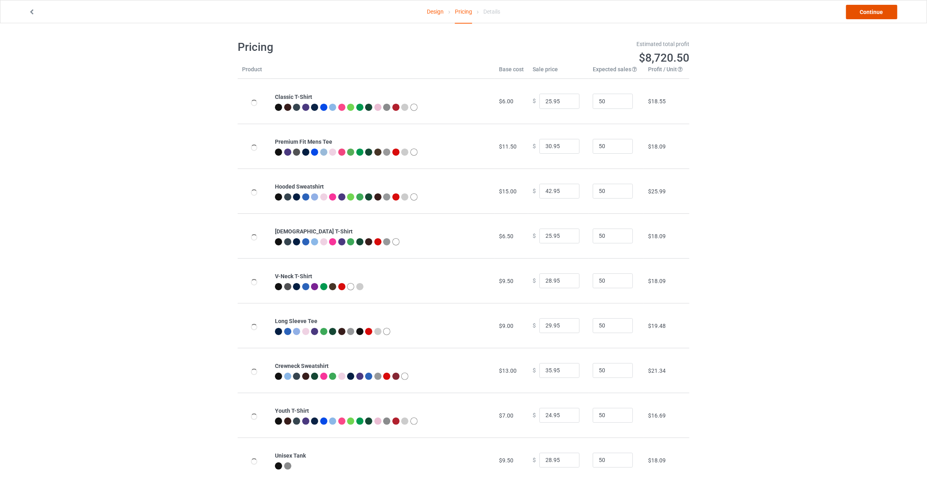
click at [883, 9] on link "Continue" at bounding box center [871, 12] width 51 height 14
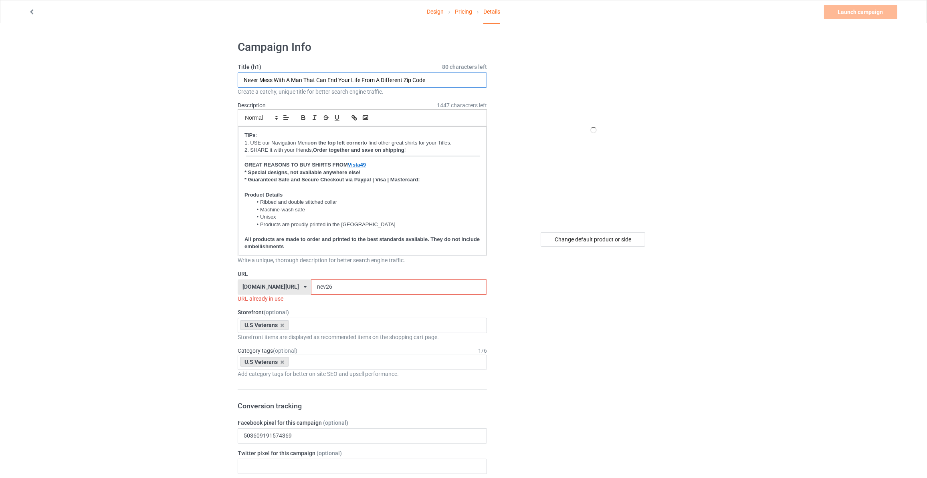
click at [331, 76] on input "Never Mess With A Man That Can End Your Life From A Different Zip Code" at bounding box center [362, 80] width 249 height 15
paste input "Legal Gun Owners Have Over 200M Guns"
type input "Legal Gun Owners Have Over 200M Guns"
drag, startPoint x: 576, startPoint y: 247, endPoint x: 583, endPoint y: 244, distance: 7.7
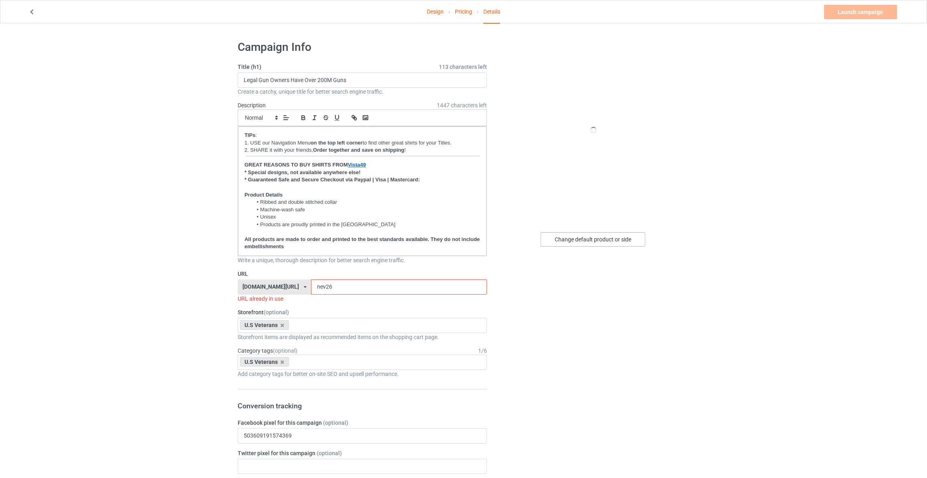
click at [590, 239] on div "Change default product or side" at bounding box center [593, 239] width 105 height 14
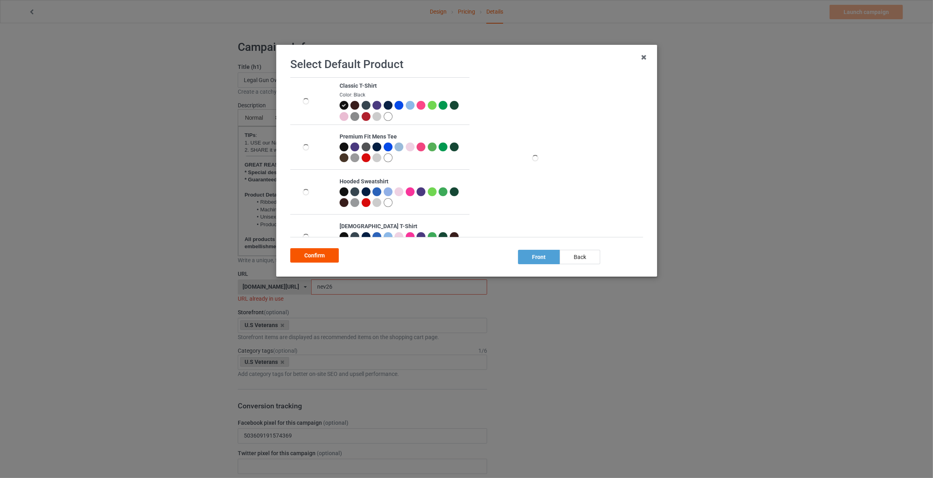
click at [305, 251] on div "Confirm" at bounding box center [314, 255] width 48 height 14
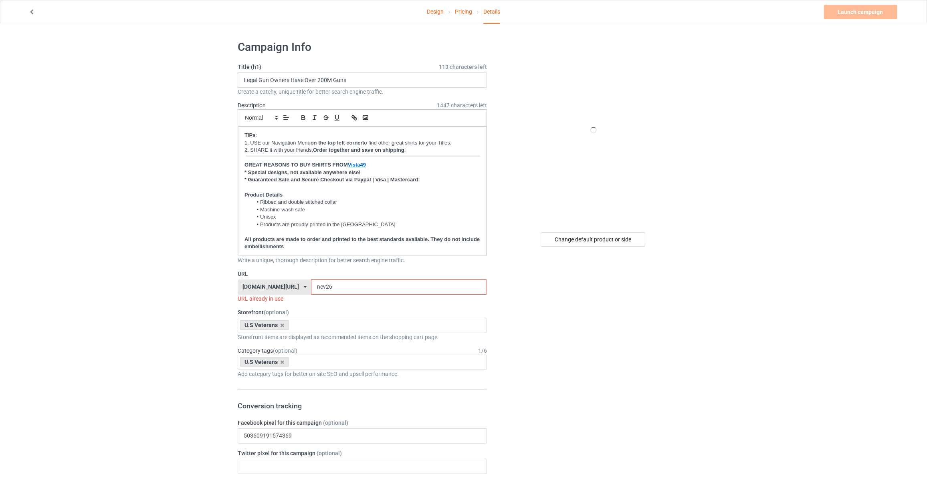
drag, startPoint x: 322, startPoint y: 285, endPoint x: 160, endPoint y: 282, distance: 161.5
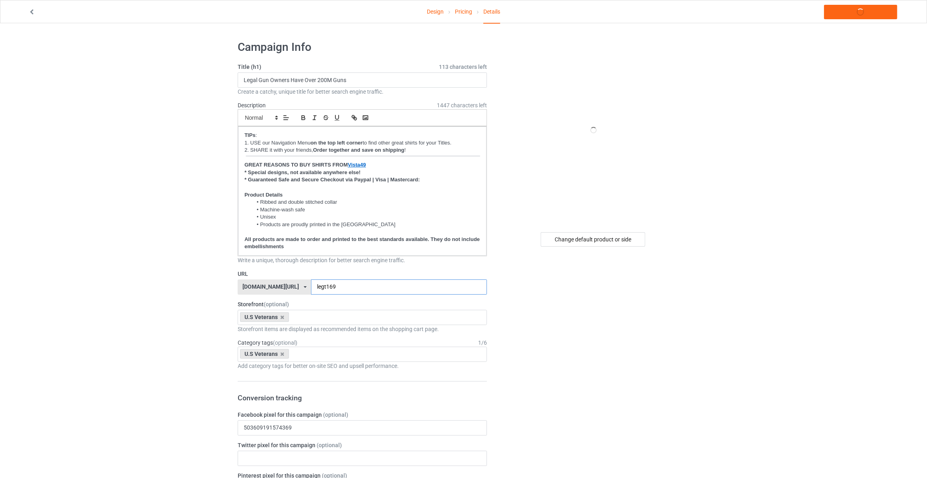
type input "legt169"
click at [844, 8] on link "Launch campaign" at bounding box center [860, 12] width 73 height 14
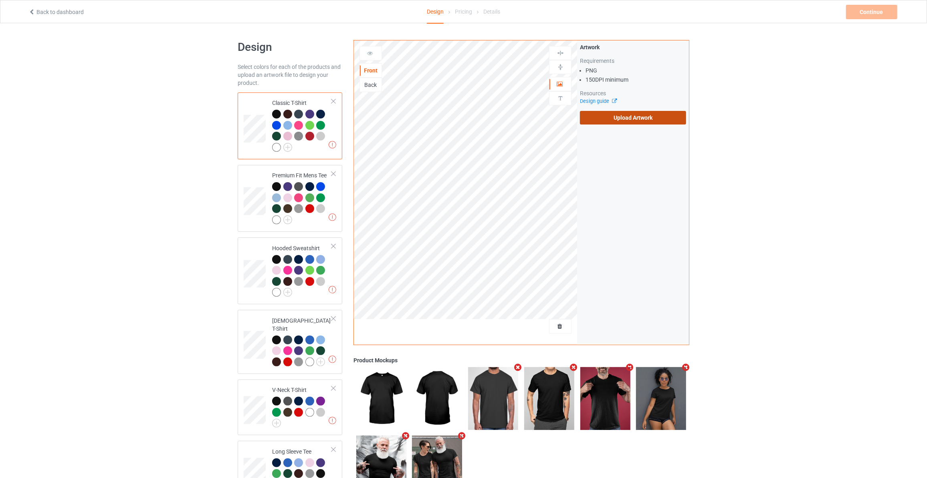
click at [637, 112] on label "Upload Artwork" at bounding box center [633, 118] width 106 height 14
click at [0, 0] on input "Upload Artwork" at bounding box center [0, 0] width 0 height 0
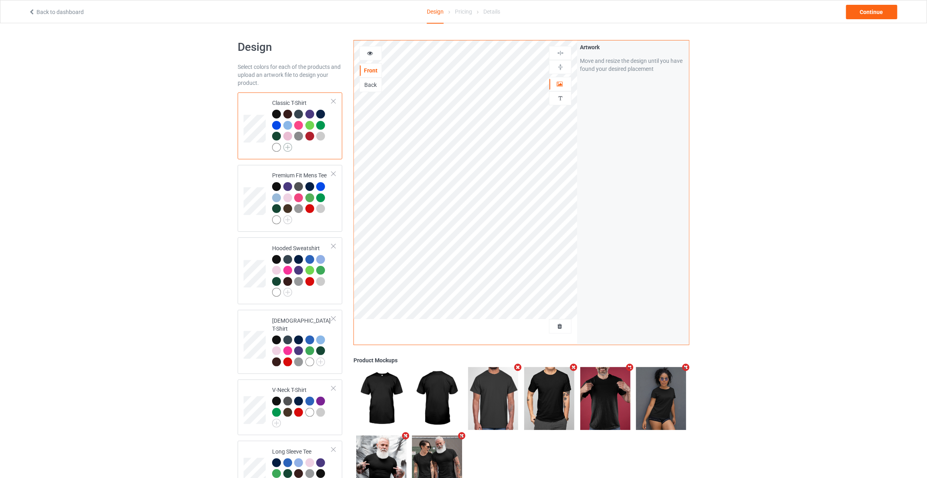
click at [289, 147] on img at bounding box center [287, 147] width 9 height 9
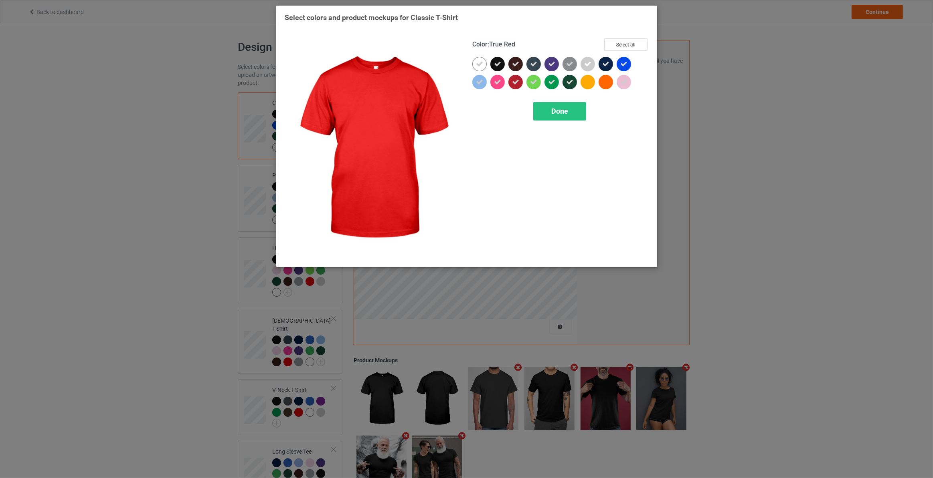
click at [517, 76] on div at bounding box center [515, 82] width 14 height 14
click at [547, 109] on div "Done" at bounding box center [559, 111] width 53 height 18
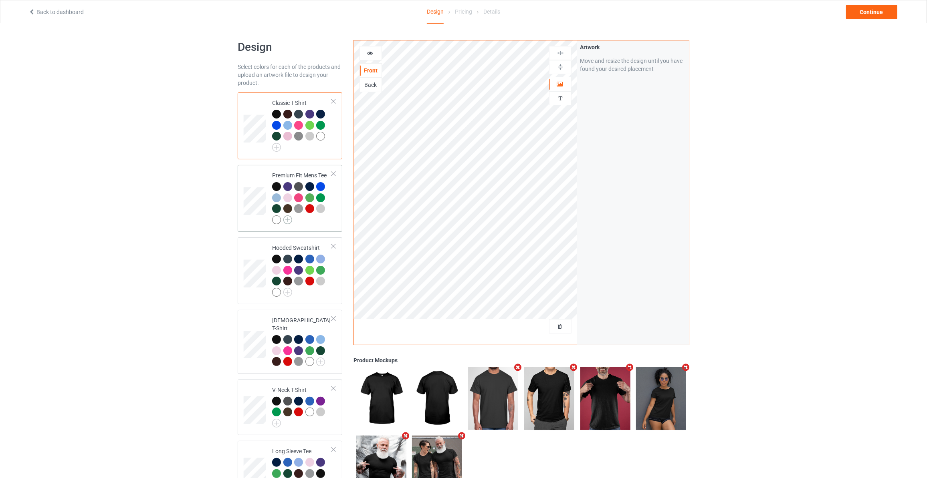
click at [290, 218] on img at bounding box center [287, 220] width 9 height 9
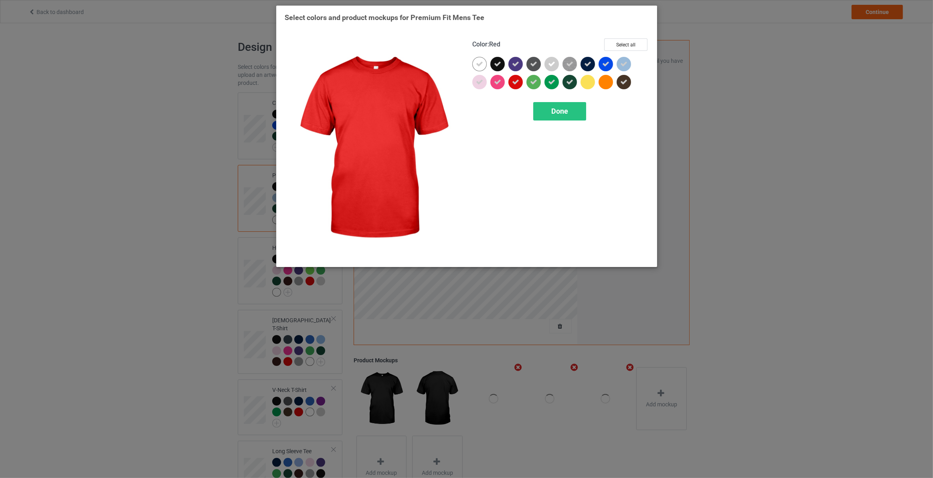
click at [517, 77] on div at bounding box center [515, 82] width 14 height 14
click at [553, 111] on span "Done" at bounding box center [559, 111] width 17 height 8
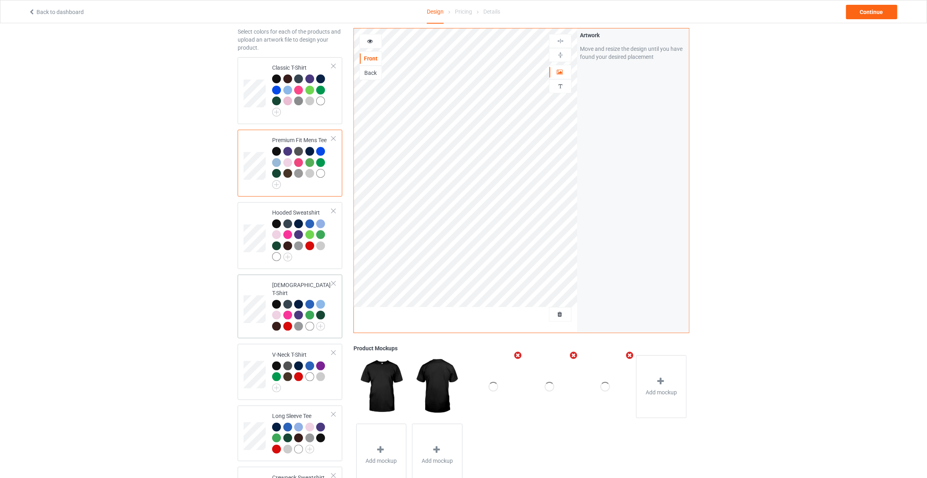
scroll to position [73, 0]
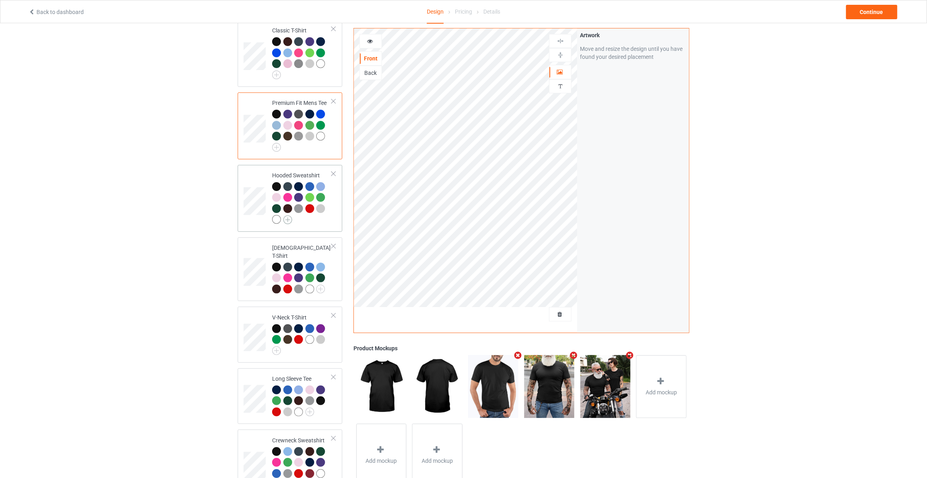
click at [287, 221] on img at bounding box center [287, 220] width 9 height 9
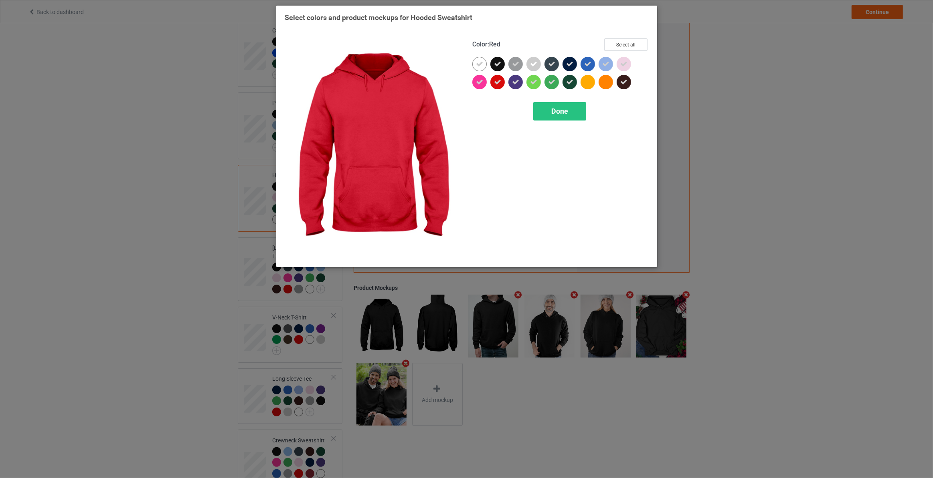
click at [498, 84] on icon at bounding box center [497, 82] width 7 height 7
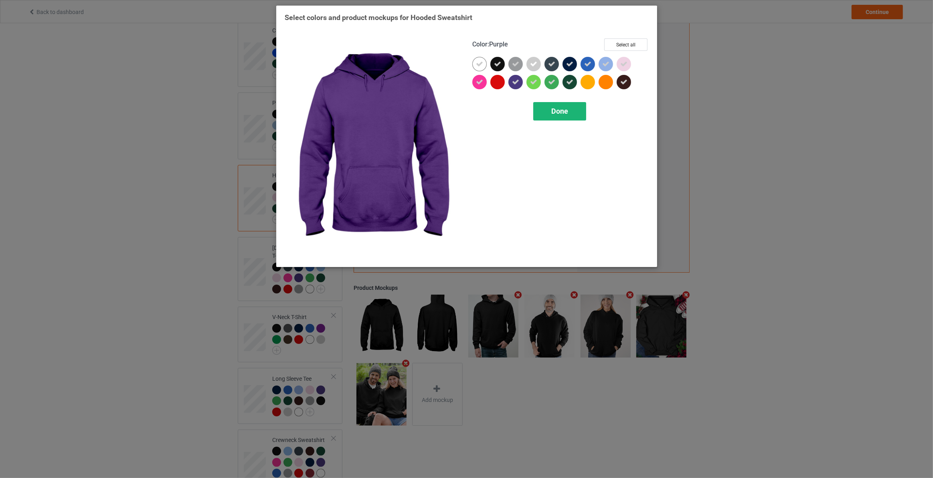
click at [542, 110] on div "Done" at bounding box center [559, 111] width 53 height 18
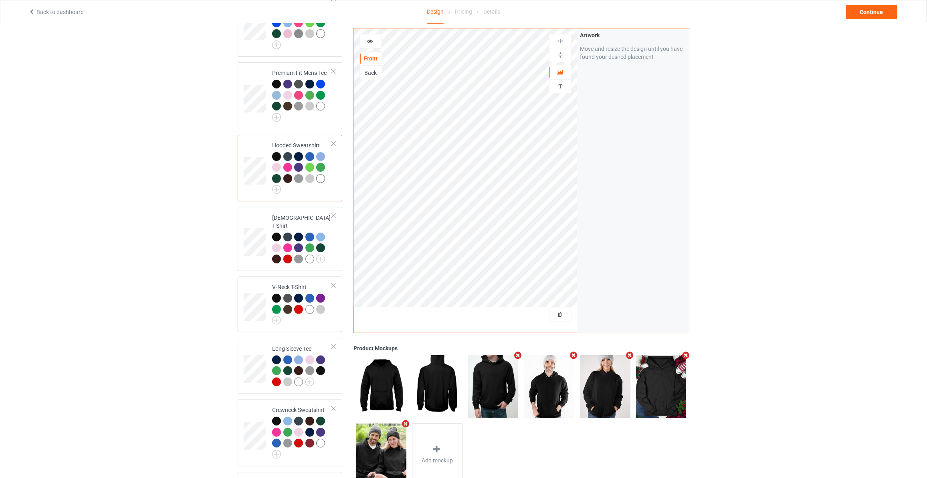
scroll to position [145, 0]
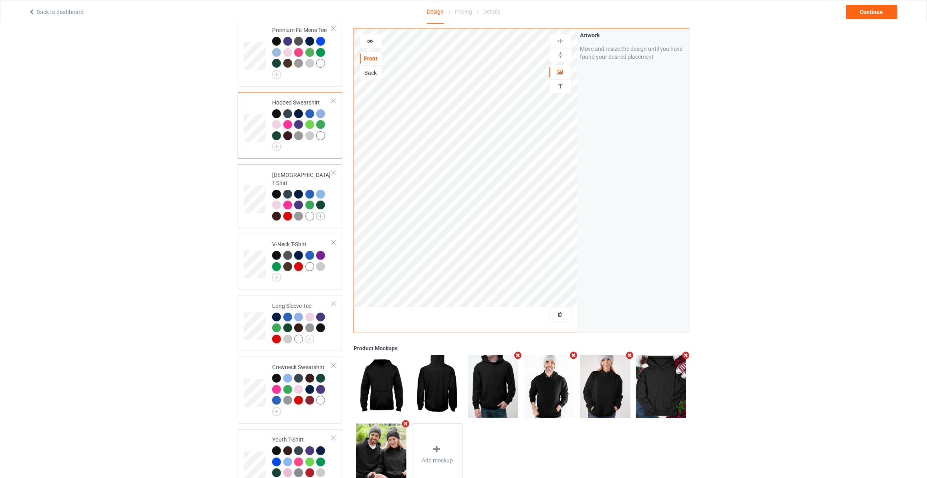
click at [320, 212] on img at bounding box center [320, 216] width 9 height 9
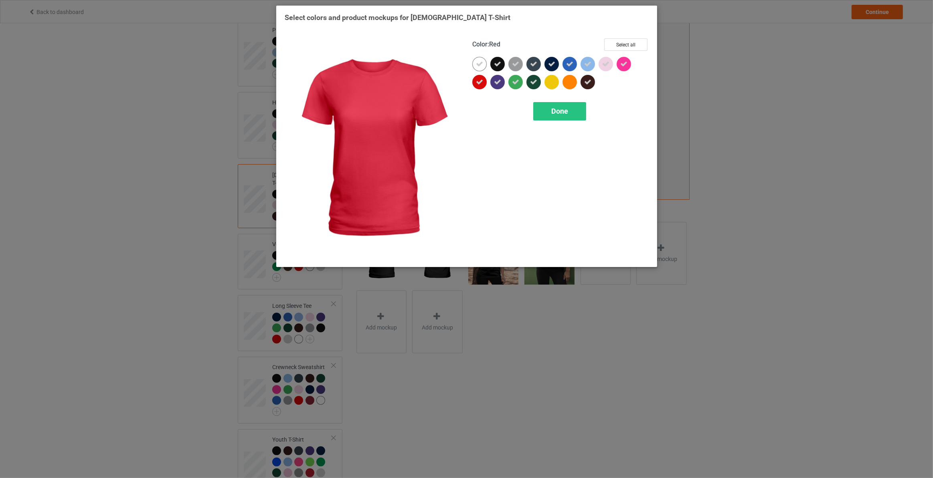
click at [486, 82] on div at bounding box center [479, 82] width 14 height 14
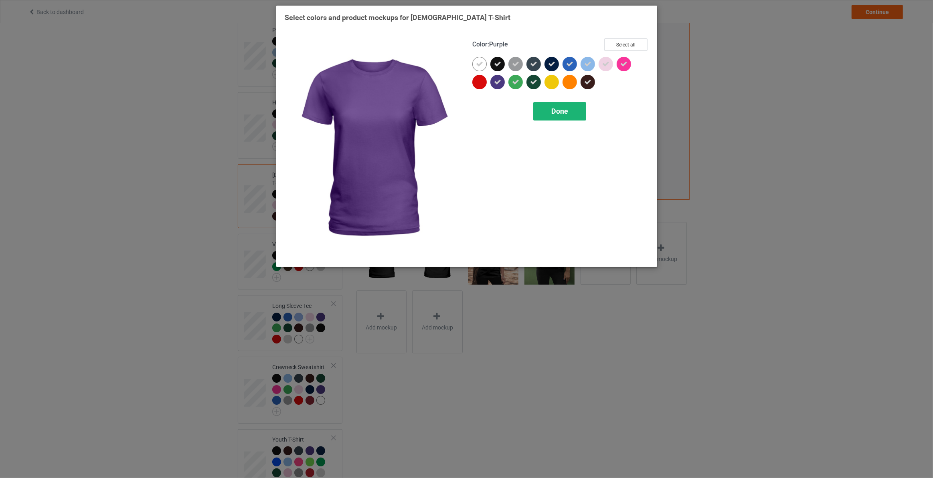
click at [561, 111] on span "Done" at bounding box center [559, 111] width 17 height 8
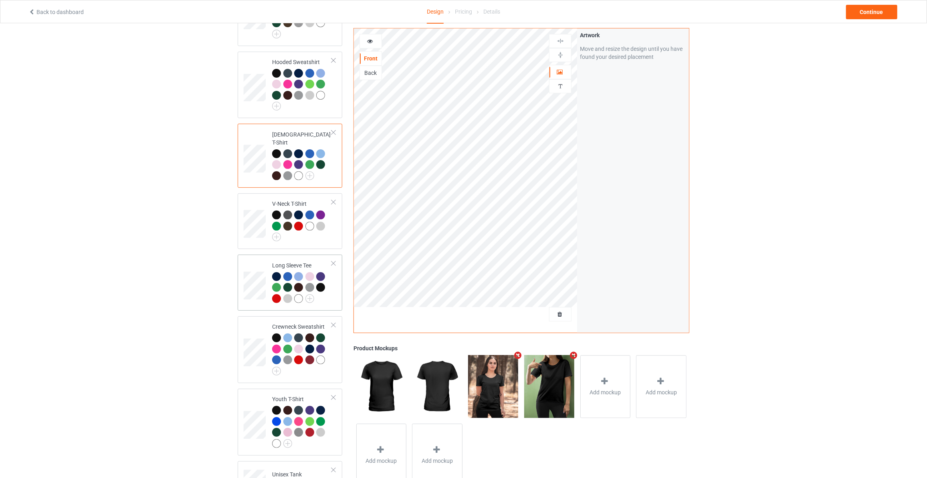
scroll to position [218, 0]
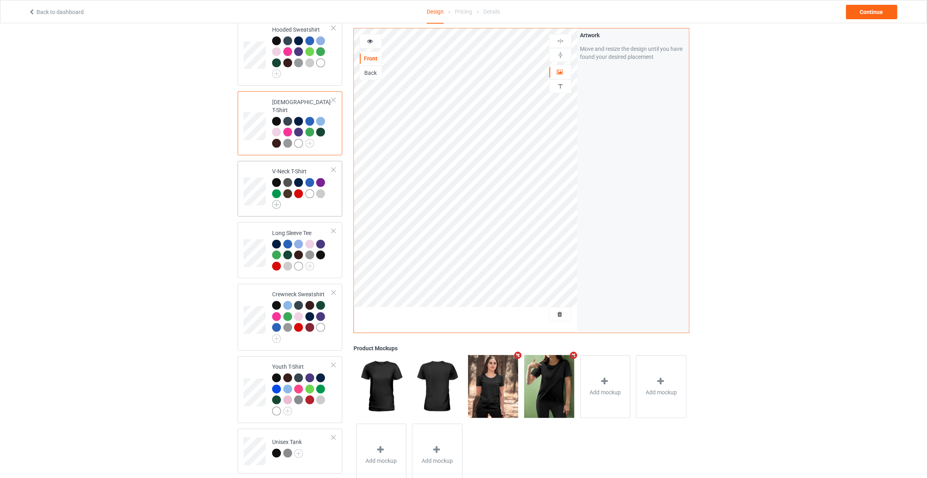
click at [277, 200] on img at bounding box center [276, 204] width 9 height 9
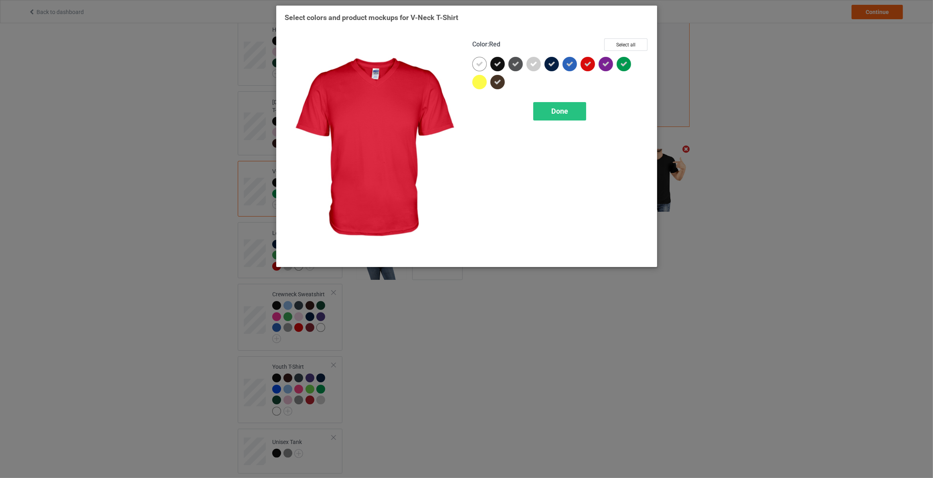
click at [586, 59] on div at bounding box center [587, 64] width 14 height 14
click at [558, 113] on span "Done" at bounding box center [559, 111] width 17 height 8
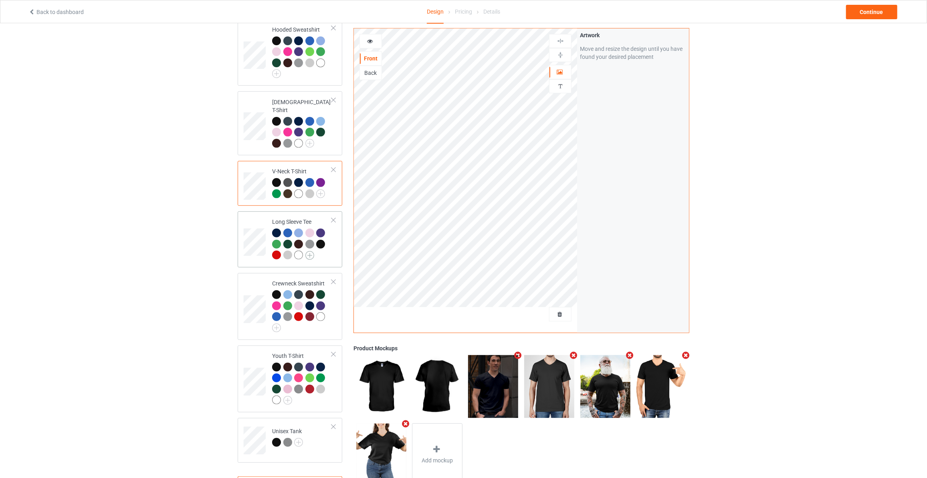
click at [309, 251] on img at bounding box center [309, 255] width 9 height 9
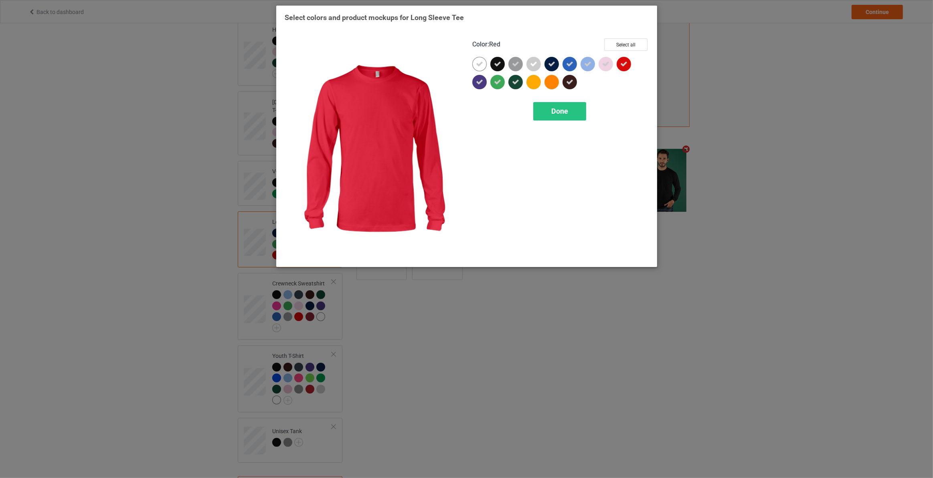
click at [621, 61] on icon at bounding box center [623, 64] width 7 height 7
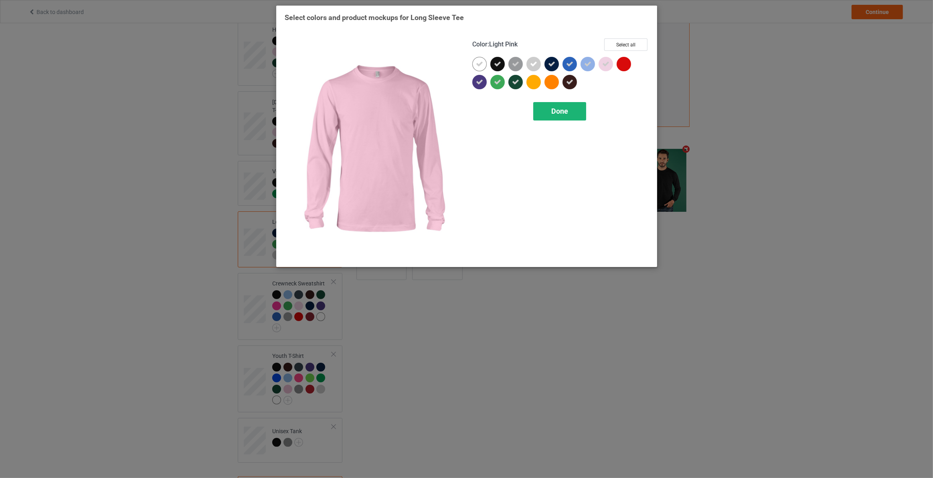
click at [559, 109] on span "Done" at bounding box center [559, 111] width 17 height 8
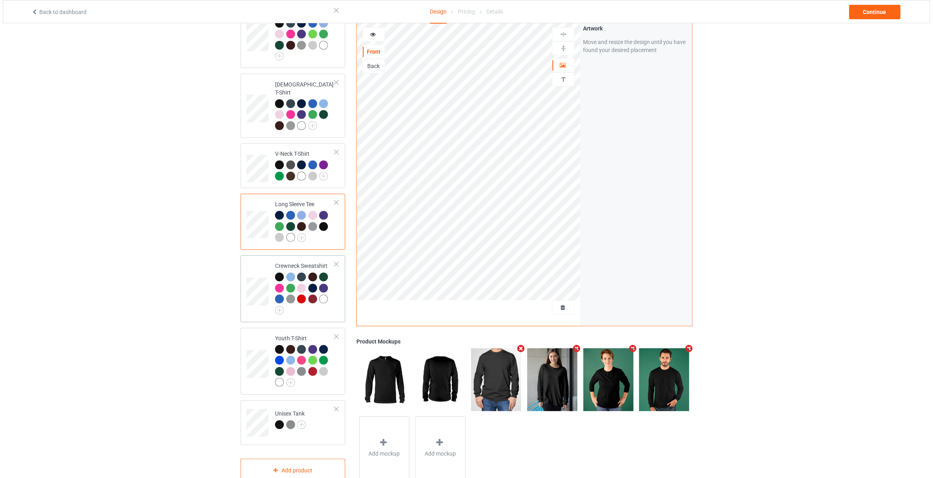
scroll to position [248, 0]
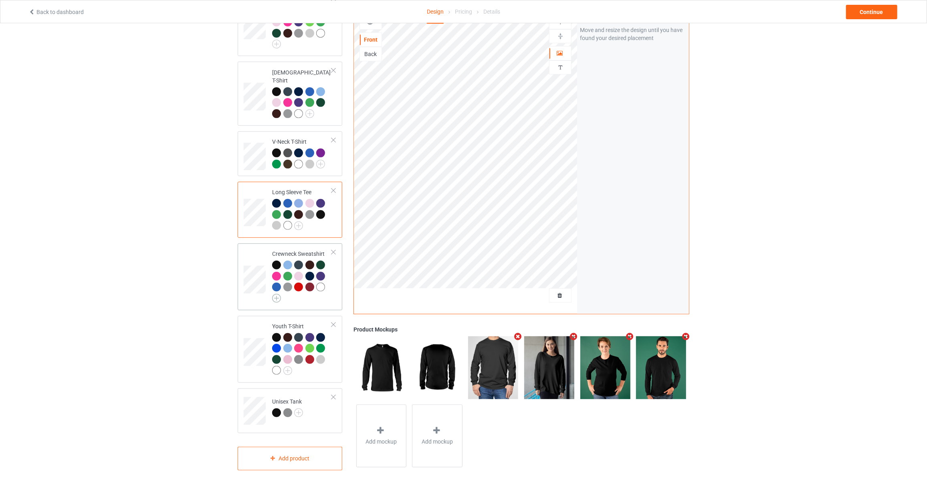
click at [277, 294] on img at bounding box center [276, 298] width 9 height 9
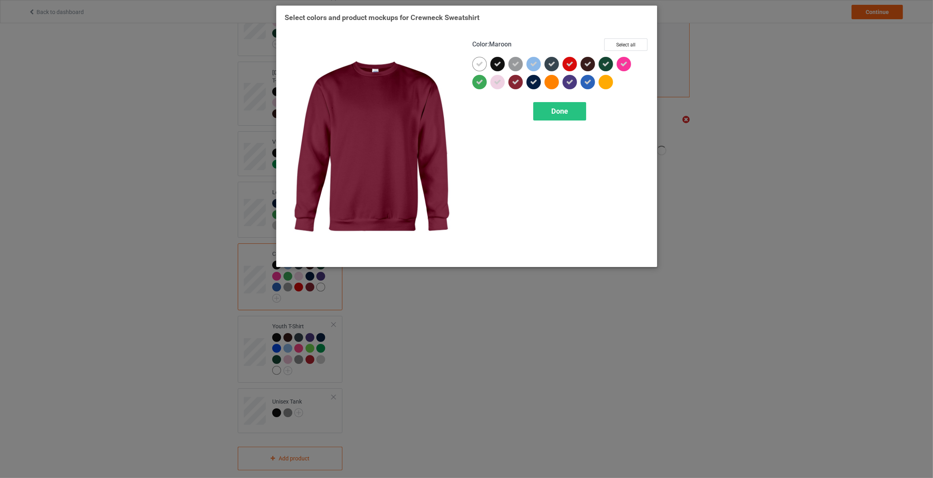
click at [518, 86] on div at bounding box center [515, 82] width 14 height 14
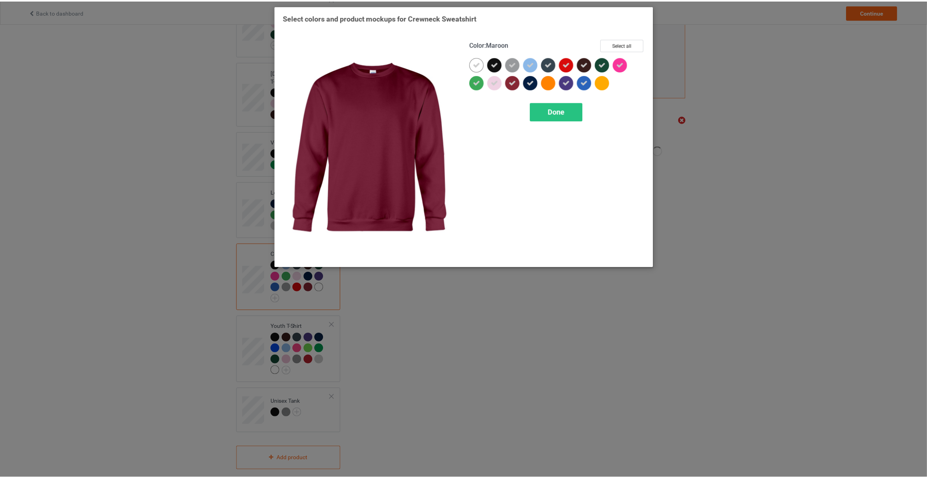
scroll to position [237, 0]
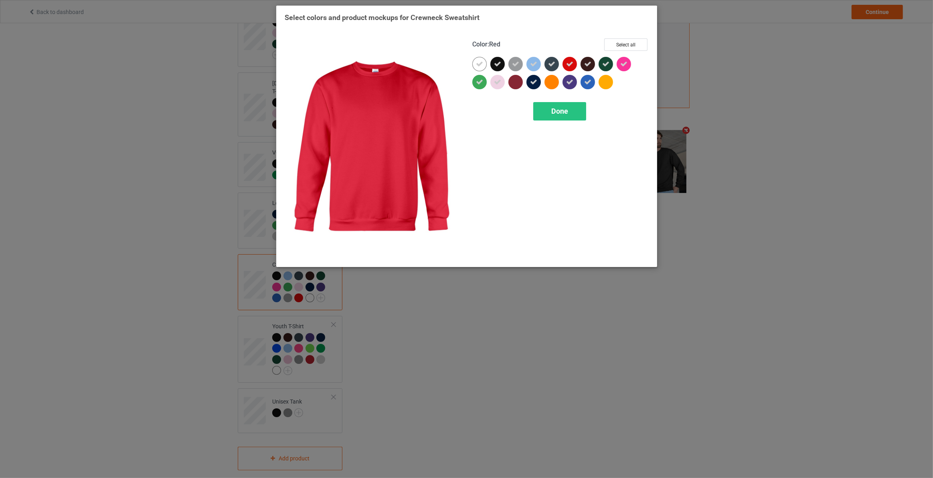
click at [574, 65] on div at bounding box center [569, 64] width 14 height 14
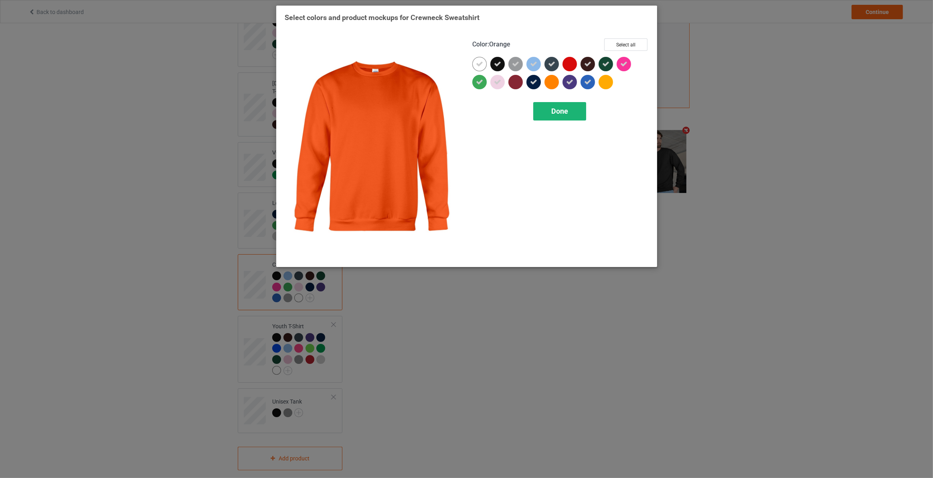
drag, startPoint x: 548, startPoint y: 122, endPoint x: 553, endPoint y: 113, distance: 10.0
click at [551, 118] on div "Color : Orange Select all Done" at bounding box center [560, 149] width 188 height 232
click at [553, 113] on span "Done" at bounding box center [559, 111] width 17 height 8
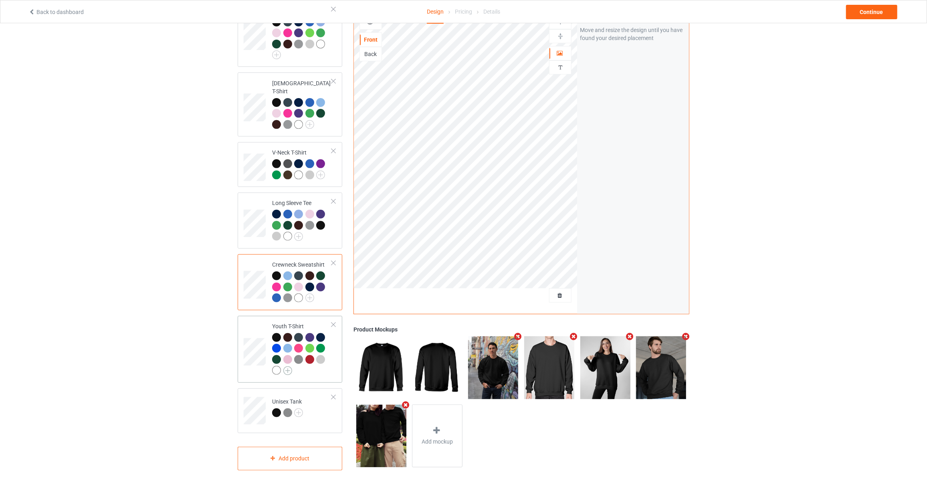
click at [287, 367] on img at bounding box center [287, 371] width 9 height 9
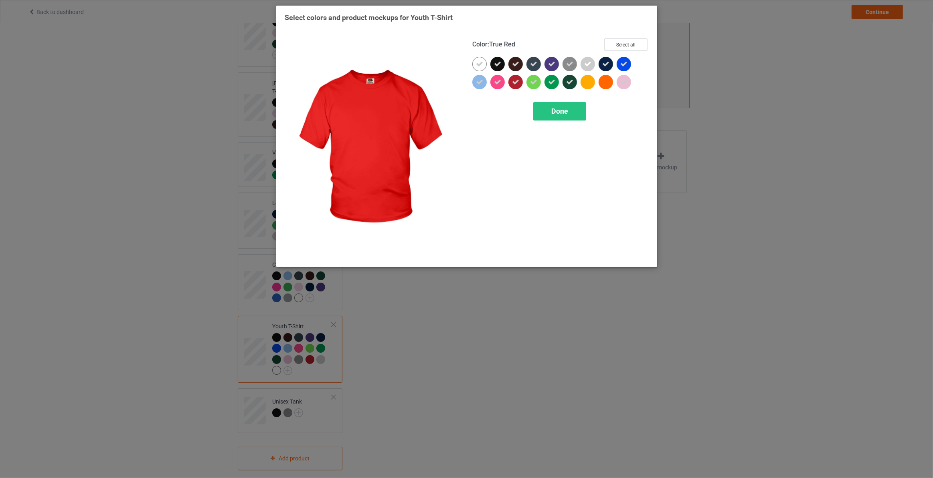
click at [517, 80] on icon at bounding box center [515, 82] width 7 height 7
click at [558, 110] on span "Done" at bounding box center [559, 111] width 17 height 8
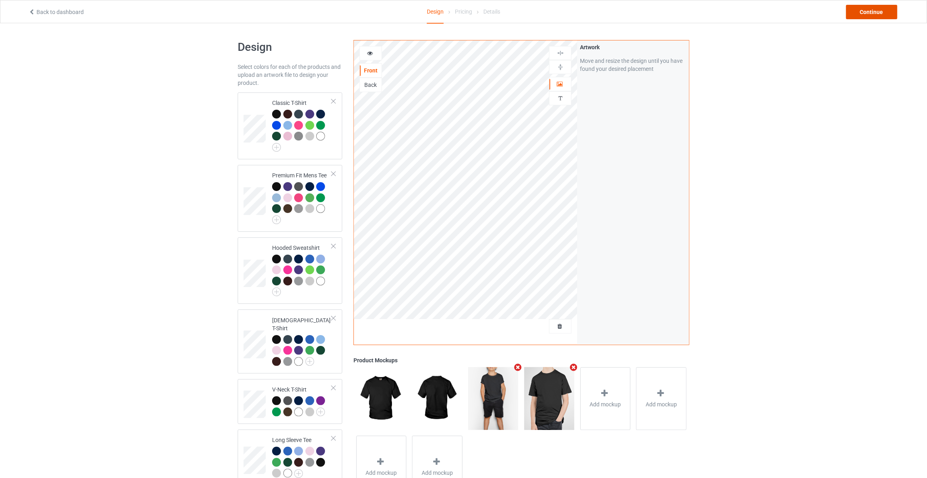
click at [869, 12] on div "Continue" at bounding box center [871, 12] width 51 height 14
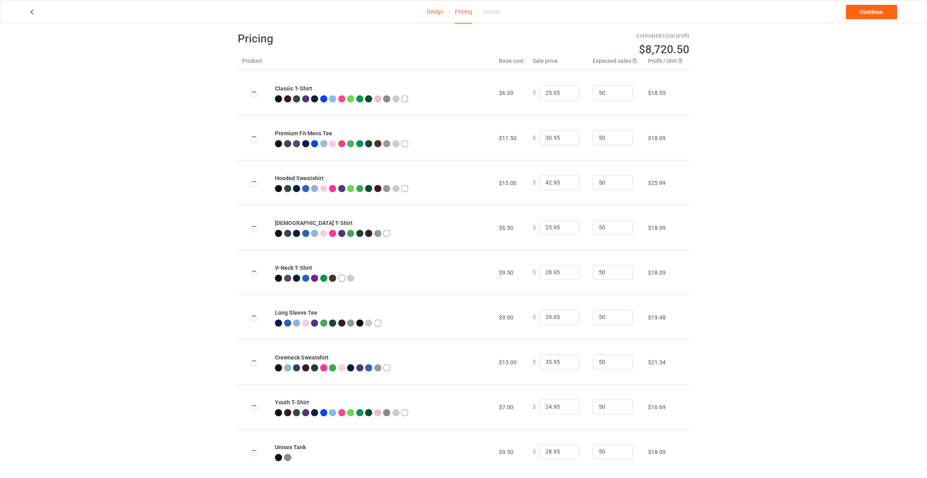
scroll to position [23, 0]
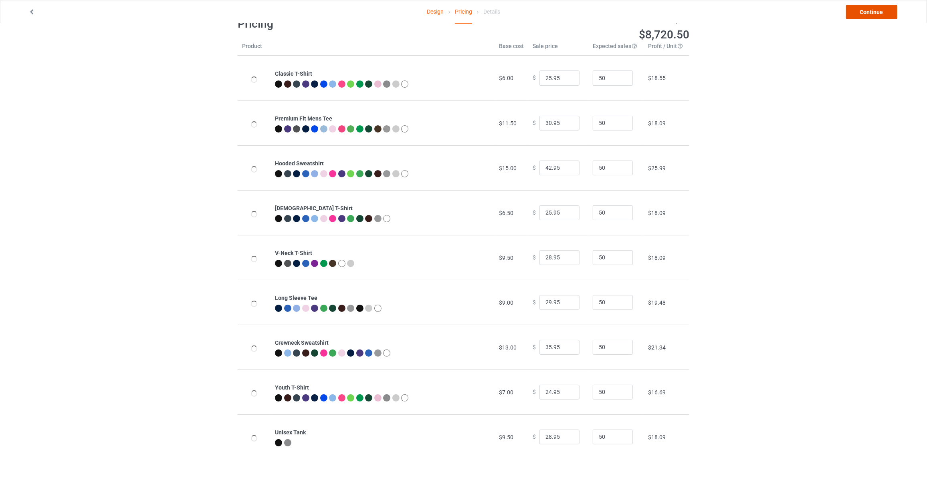
click at [877, 15] on link "Continue" at bounding box center [871, 12] width 51 height 14
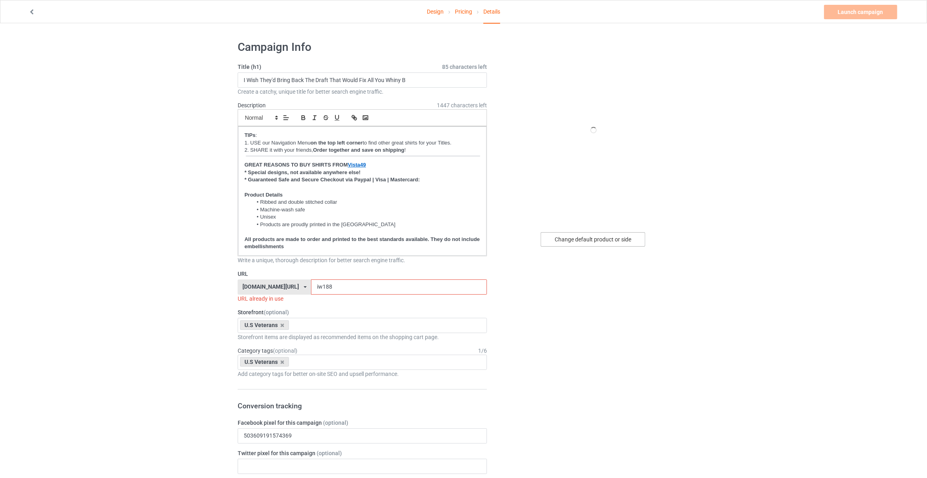
click at [571, 242] on div "Change default product or side" at bounding box center [593, 239] width 105 height 14
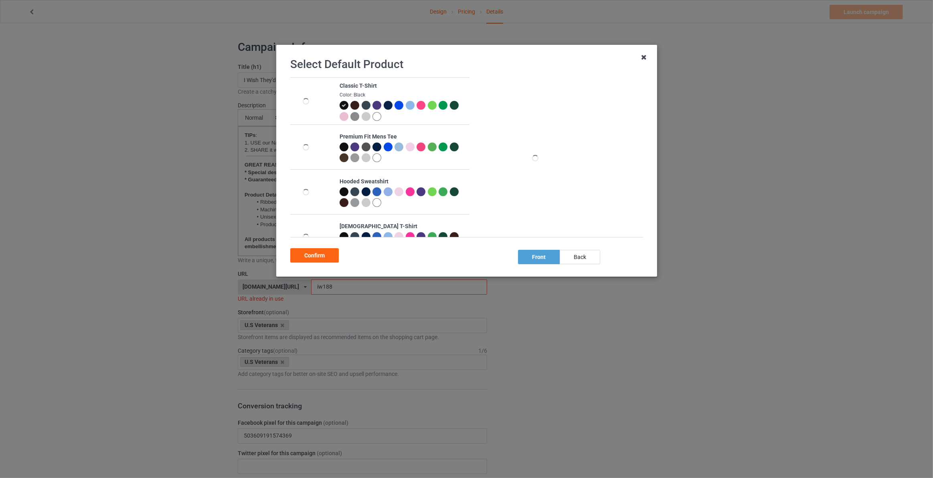
click at [642, 60] on icon at bounding box center [643, 57] width 13 height 13
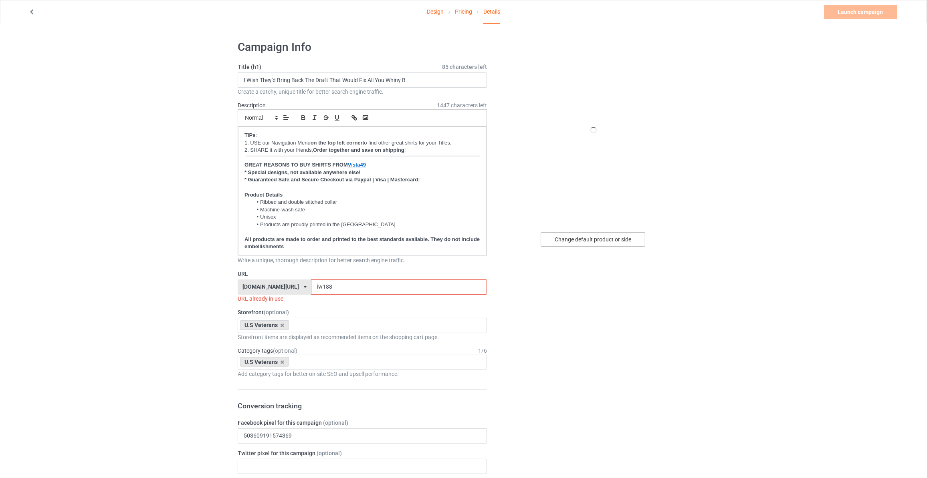
click at [595, 234] on div "Change default product or side" at bounding box center [593, 239] width 105 height 14
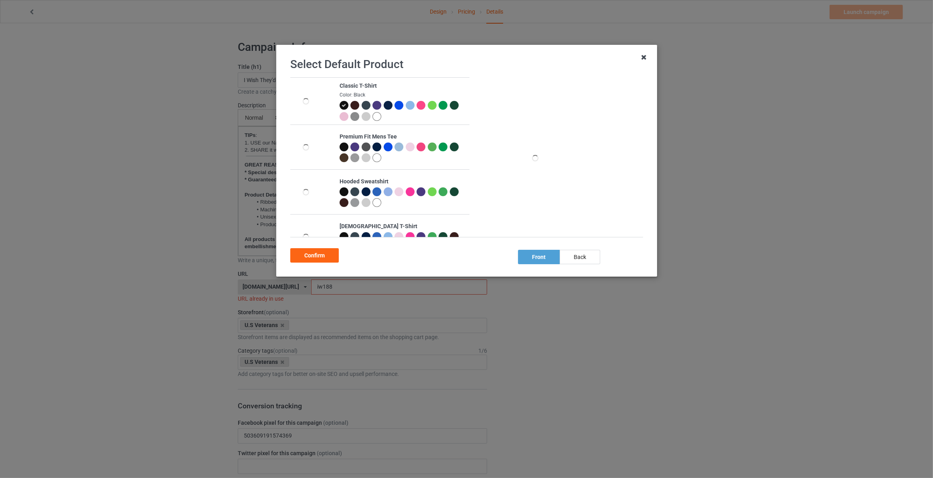
click at [645, 61] on icon at bounding box center [643, 57] width 13 height 13
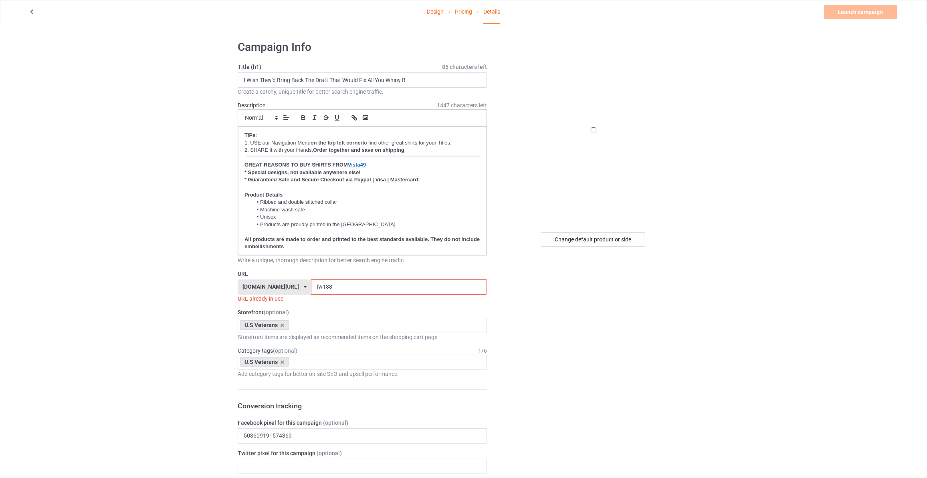
drag, startPoint x: 332, startPoint y: 284, endPoint x: 22, endPoint y: 223, distance: 316.1
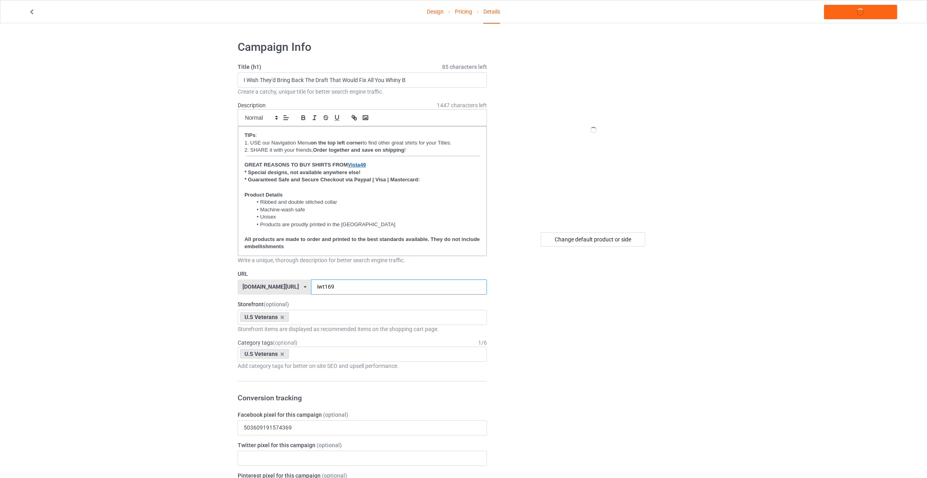
click at [311, 284] on input "iwt169" at bounding box center [399, 287] width 176 height 15
type input "iwtt169"
click at [849, 10] on link "Launch campaign" at bounding box center [860, 12] width 73 height 14
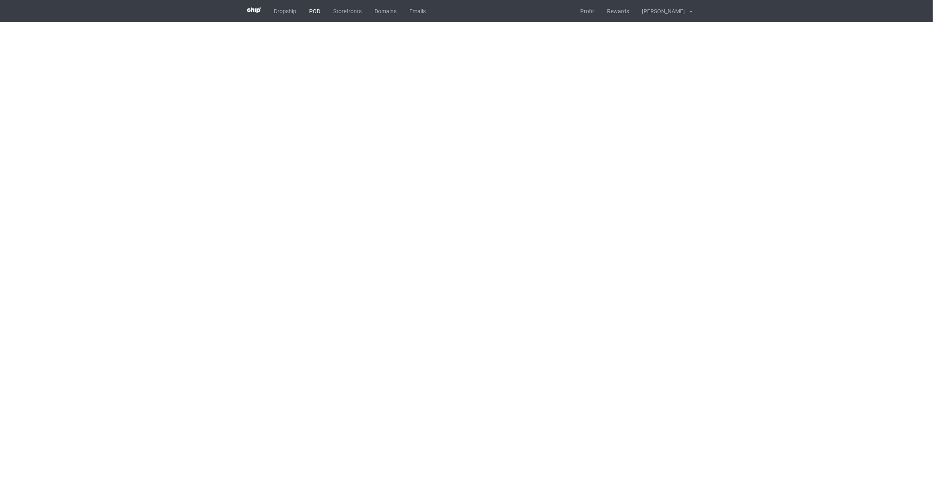
click at [314, 11] on link "POD" at bounding box center [315, 11] width 24 height 22
